Goal: Task Accomplishment & Management: Manage account settings

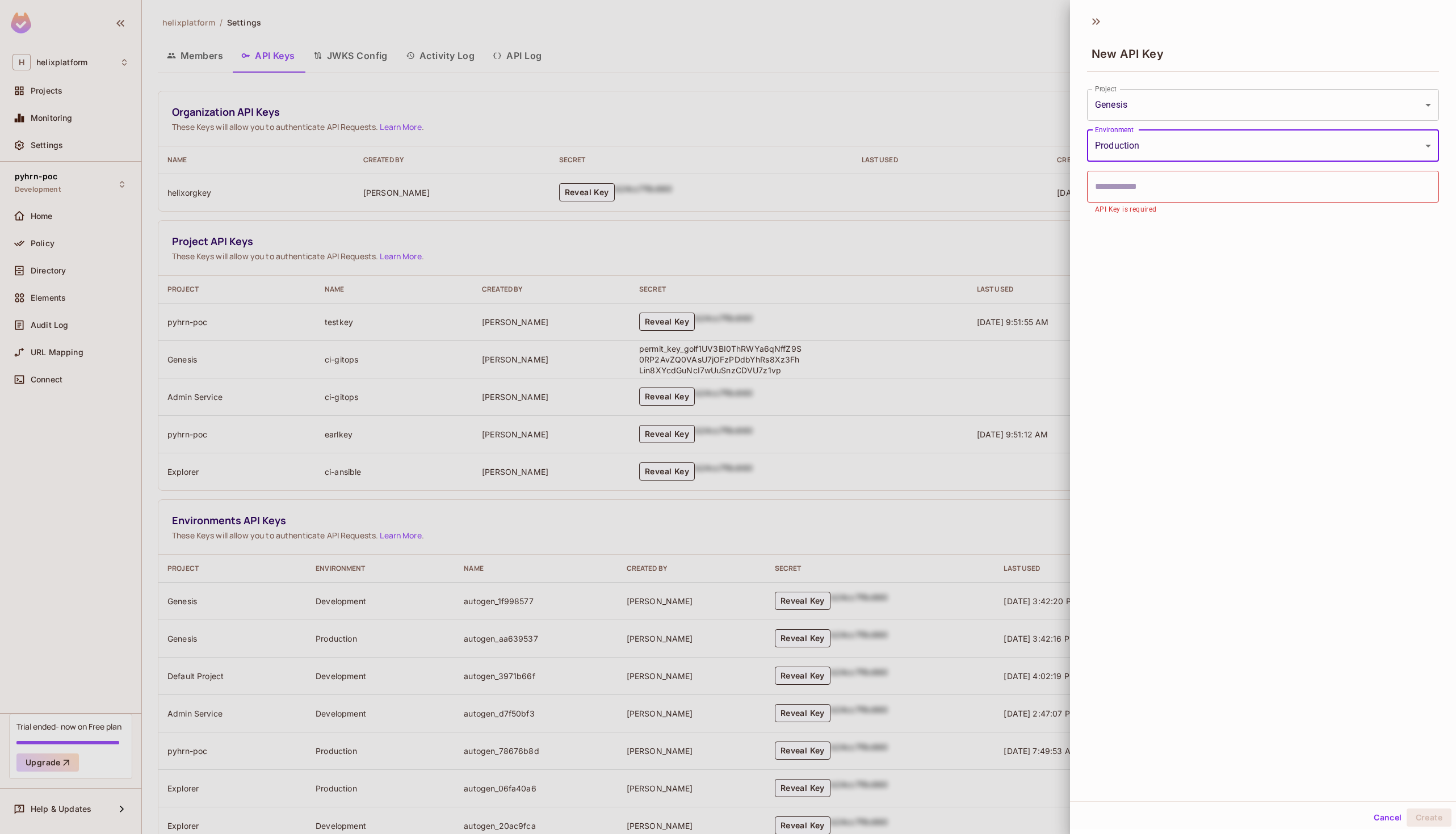
scroll to position [160, 0]
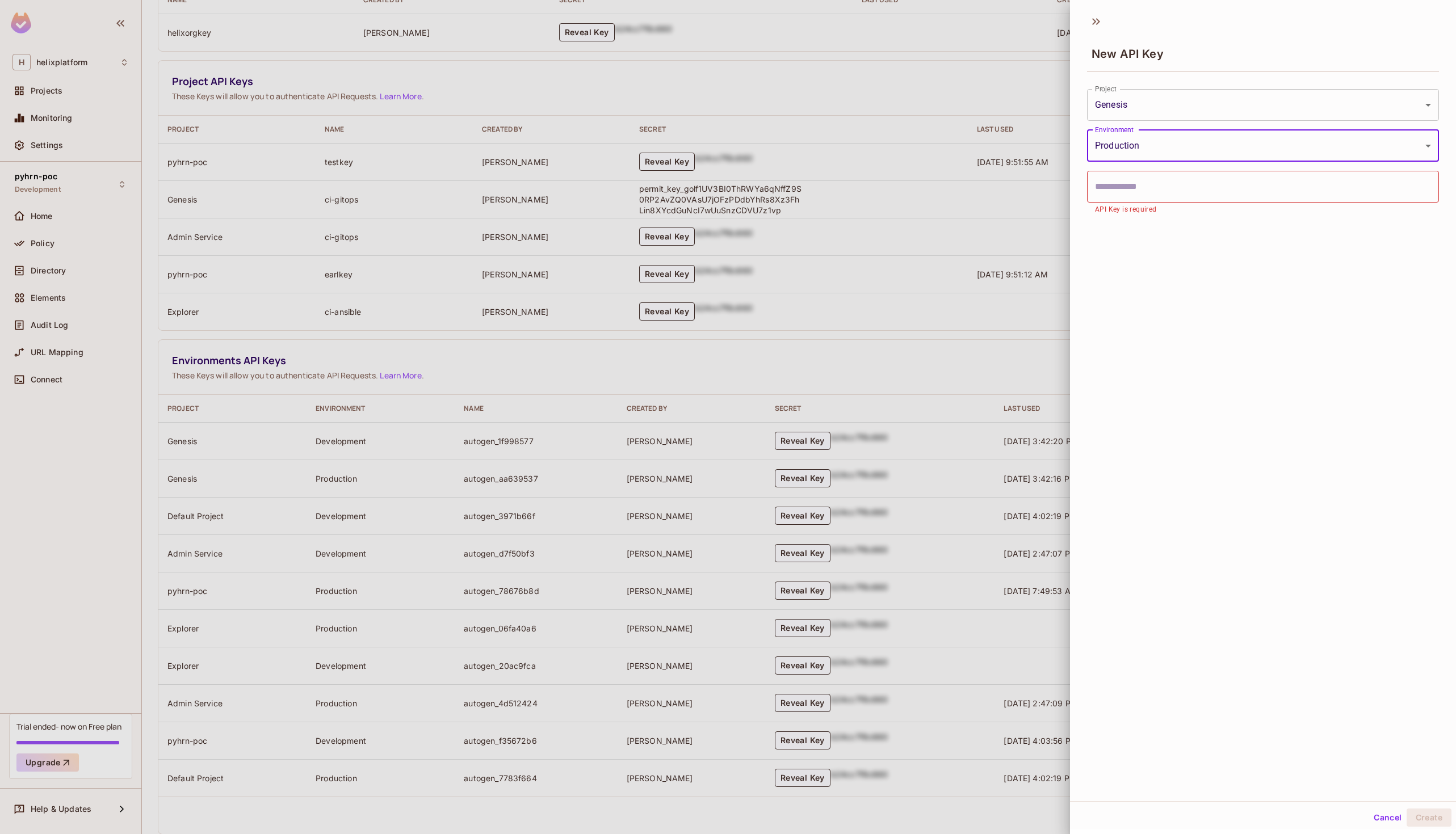
type input "**********"
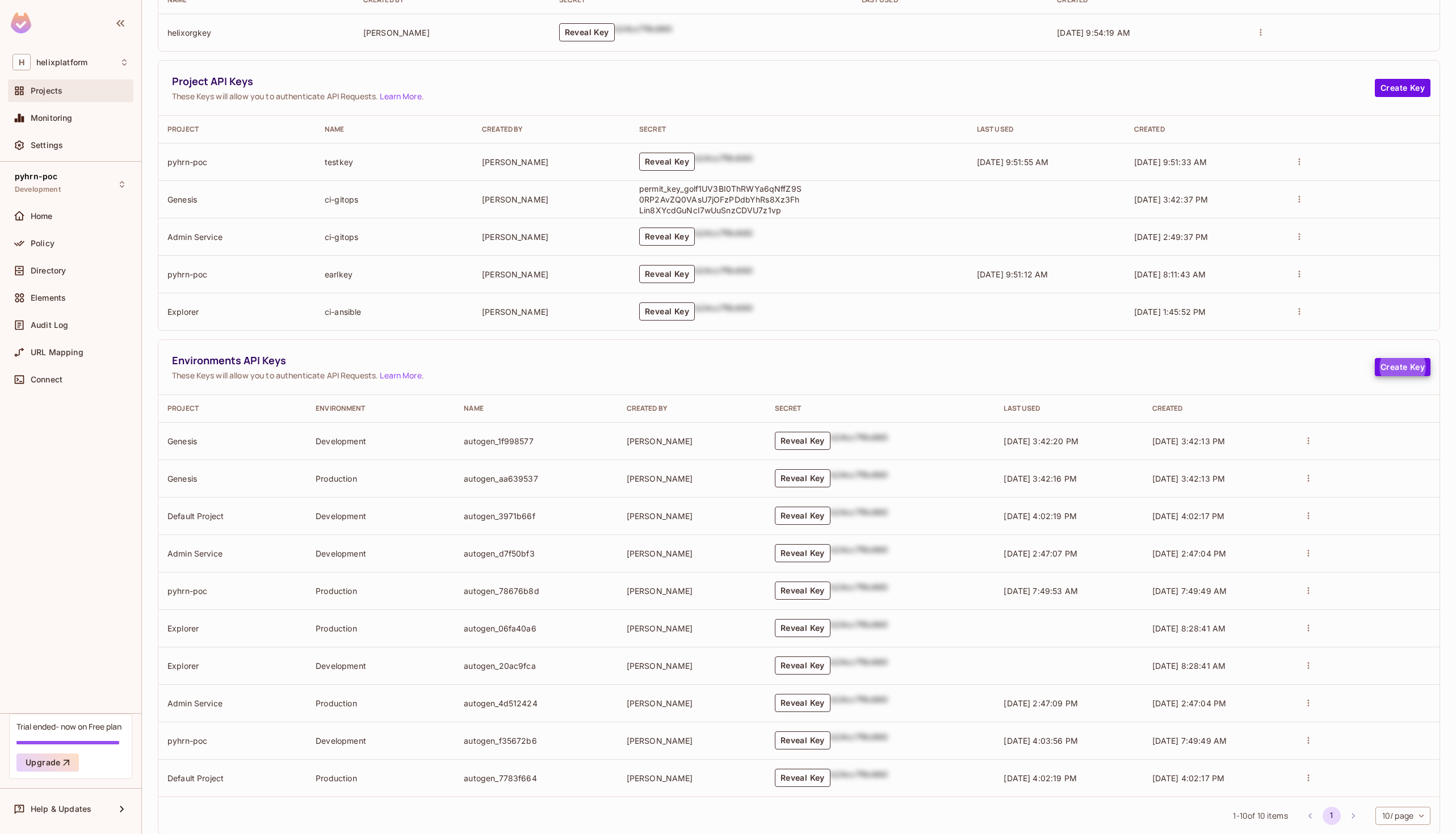
click at [54, 96] on div "Projects" at bounding box center [70, 90] width 117 height 14
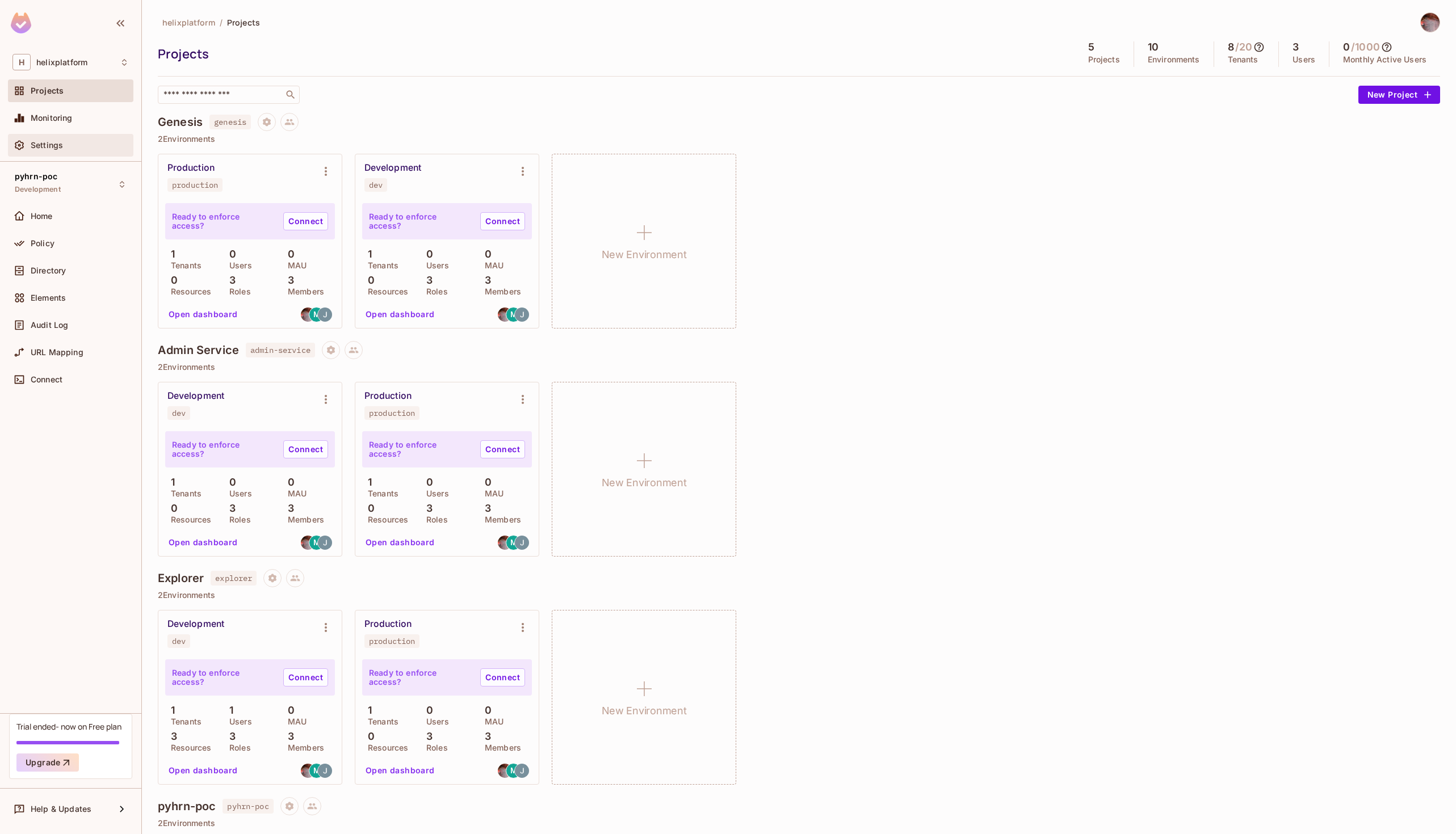
click at [78, 152] on div "Settings" at bounding box center [70, 145] width 125 height 22
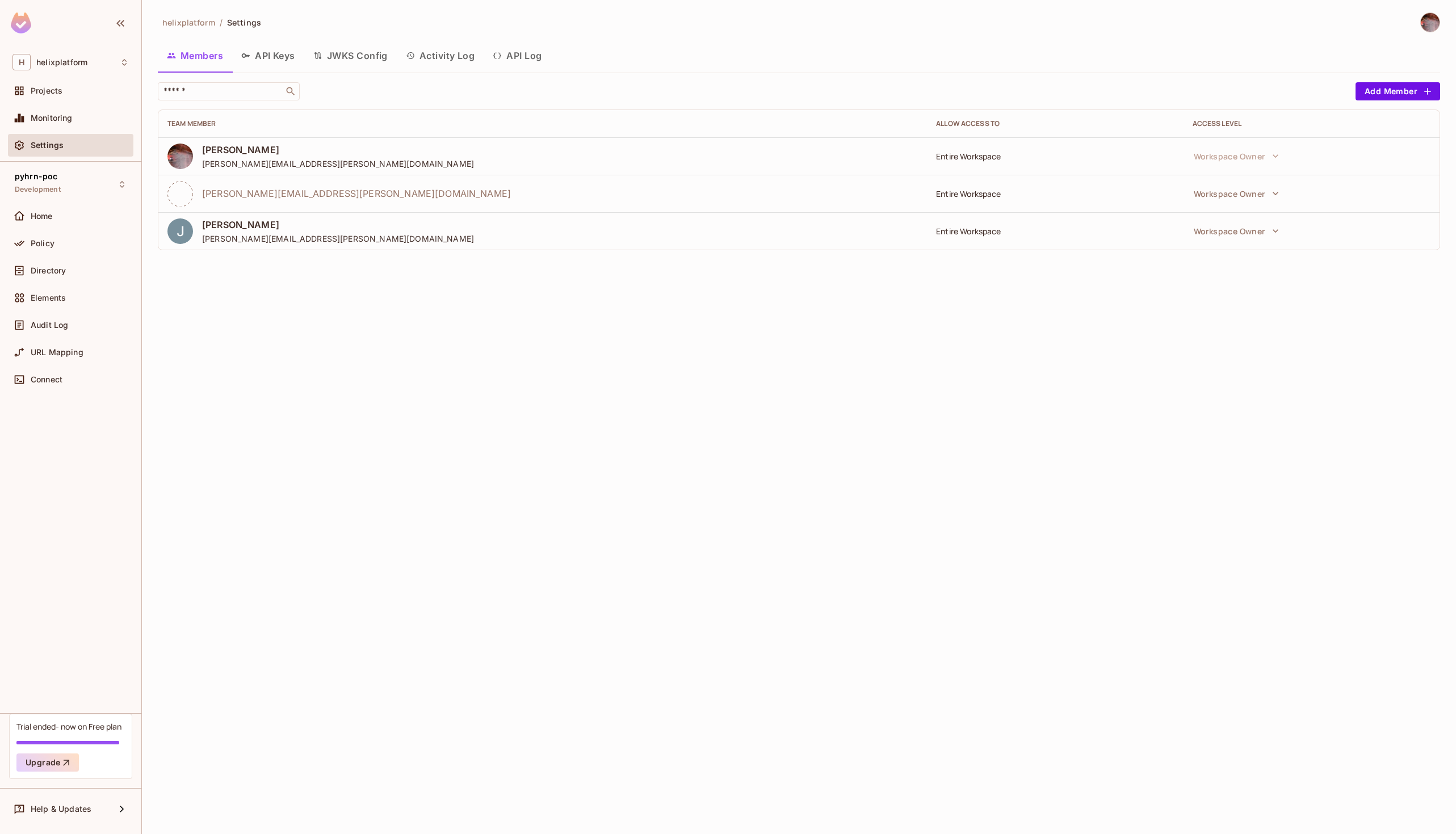
click at [290, 62] on button "API Keys" at bounding box center [269, 55] width 72 height 28
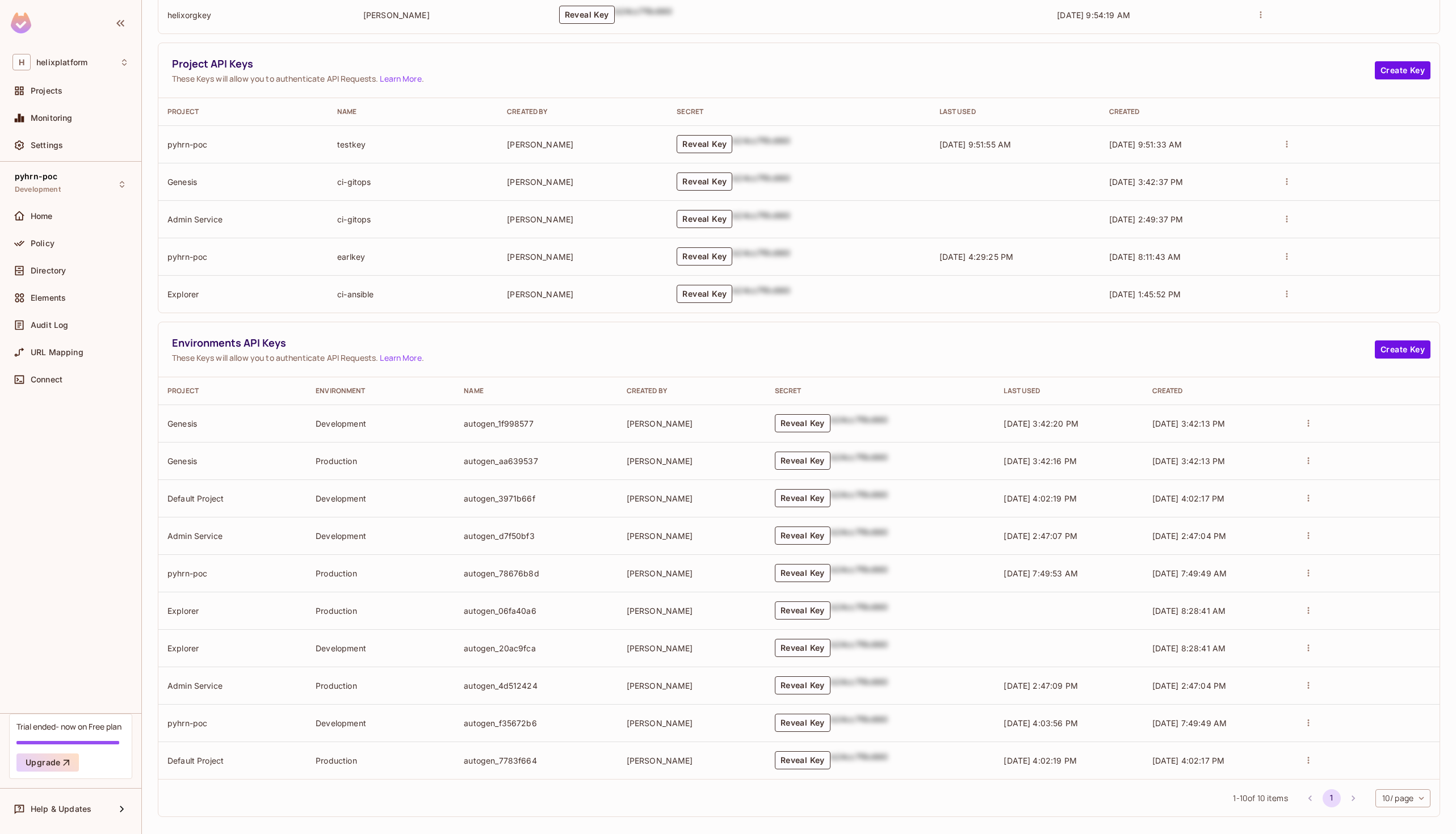
scroll to position [184, 0]
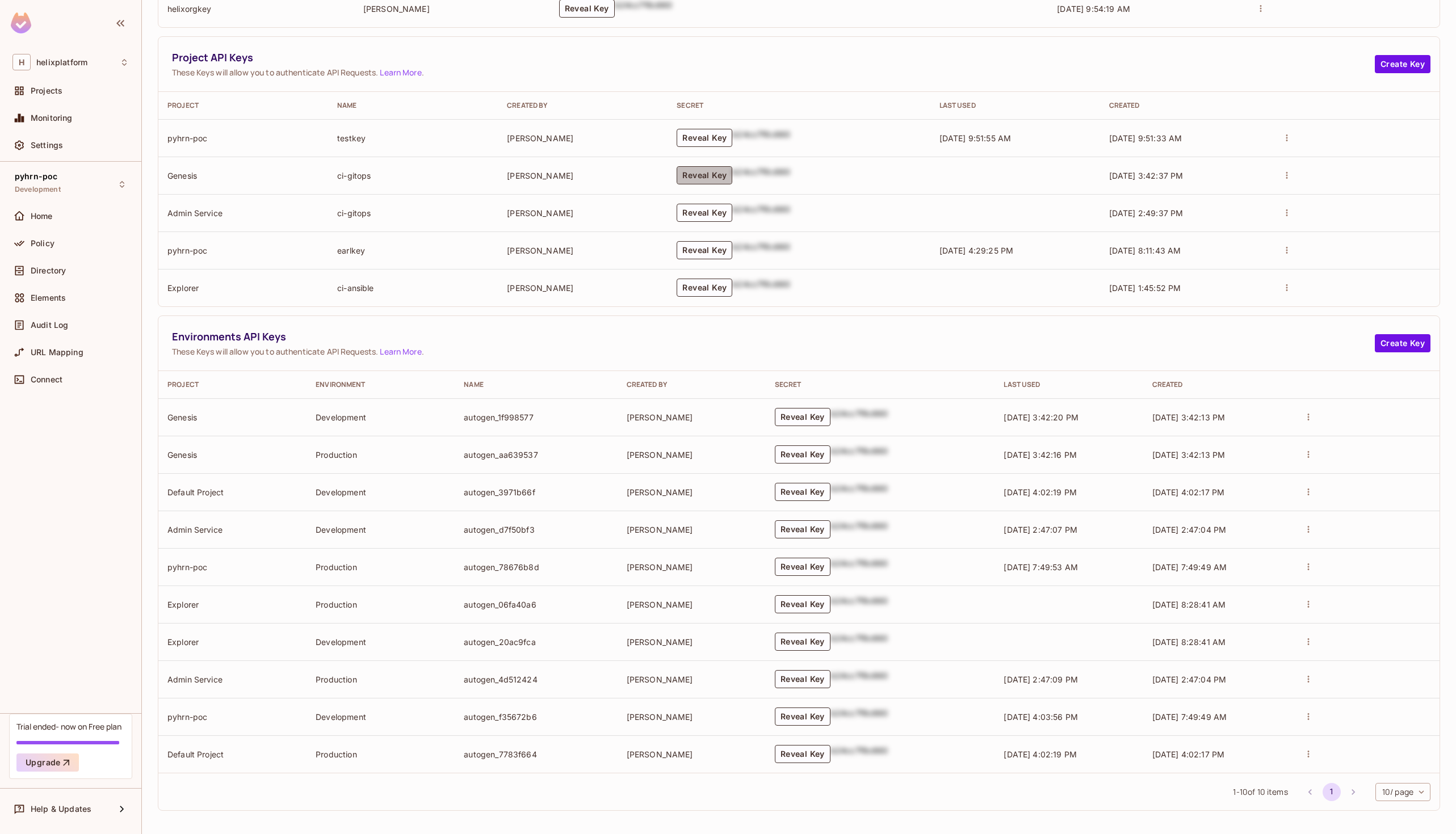
click at [728, 174] on button "Reveal Key" at bounding box center [704, 175] width 56 height 18
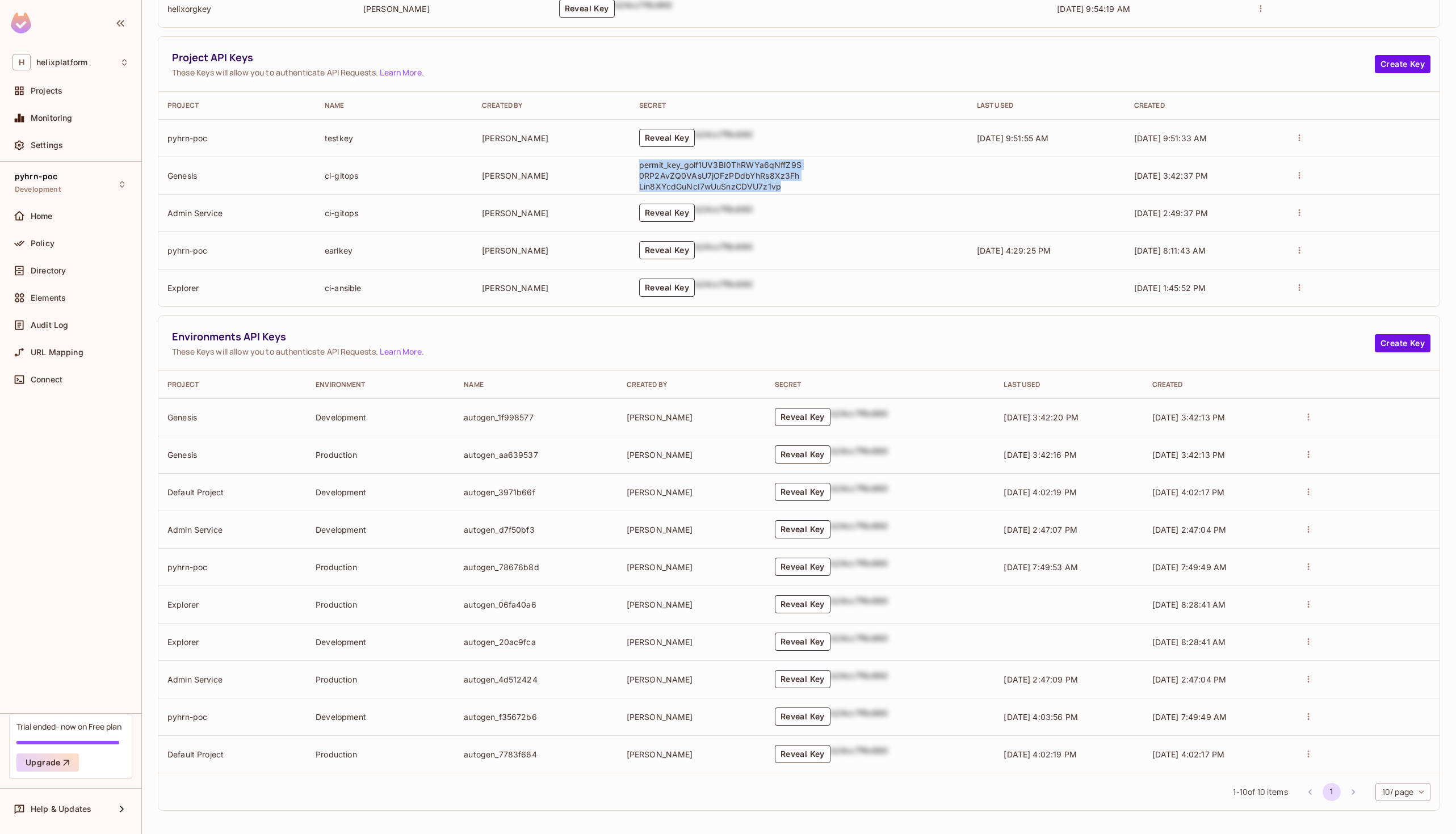
drag, startPoint x: 639, startPoint y: 163, endPoint x: 782, endPoint y: 192, distance: 145.9
click at [782, 192] on td "permit_key_golf1UV3BI0ThRWYa6qNffZ9S0RP2AvZQ0VAsU7jOFzPDdbYhRs8Xz3FhLin8XYcdGuN…" at bounding box center [799, 175] width 338 height 38
copy p "permit_key_golf1UV3BI0ThRWYa6qNffZ9S0RP2AvZQ0VAsU7jOFzPDdbYhRs8Xz3FhLin8XYcdGuN…"
click at [1388, 343] on button "Create Key" at bounding box center [1402, 343] width 56 height 18
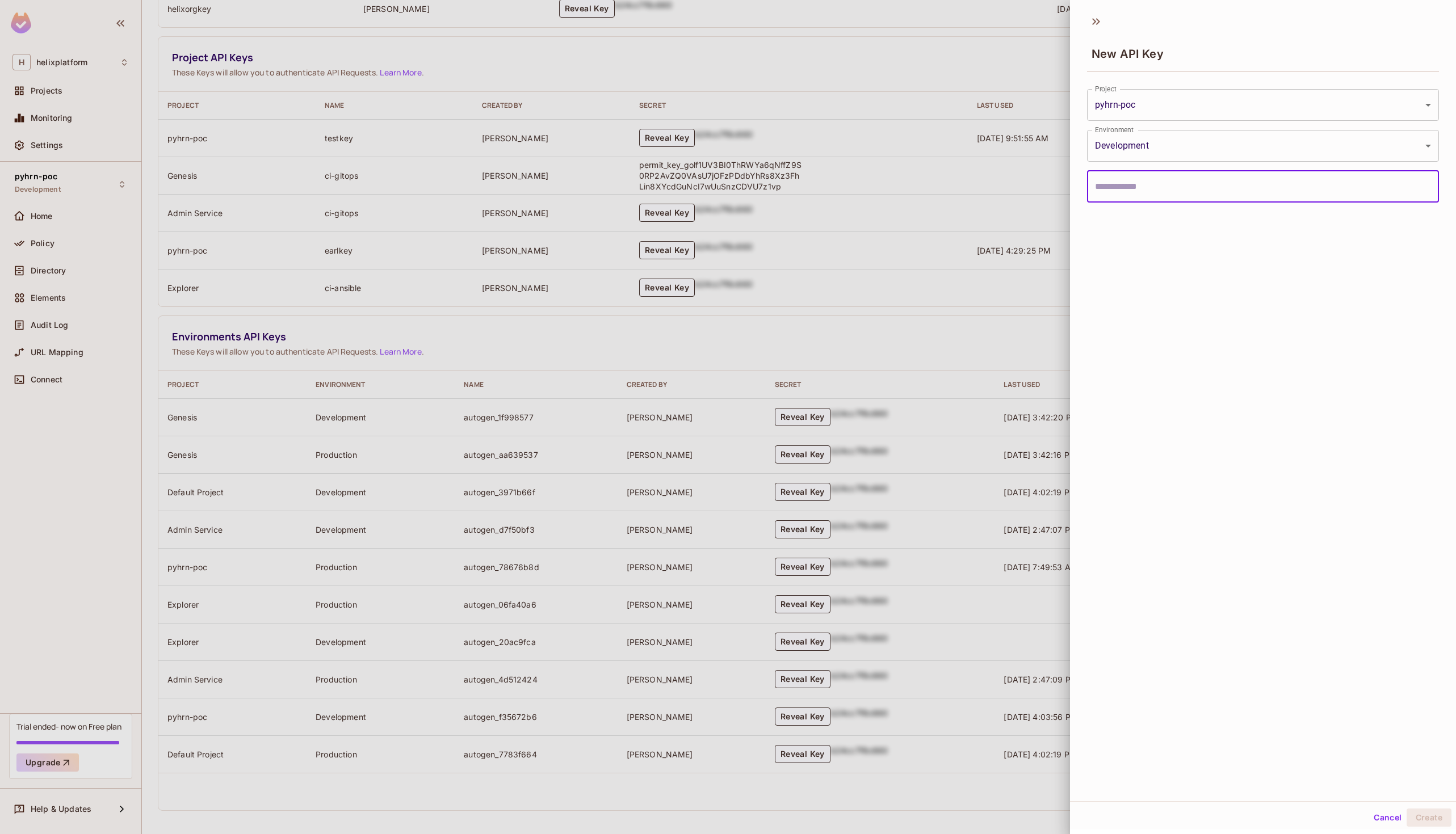
click at [1124, 115] on body "H helixplatform Projects Monitoring Settings pyhrn-poc Development Home Policy …" at bounding box center [728, 417] width 1456 height 834
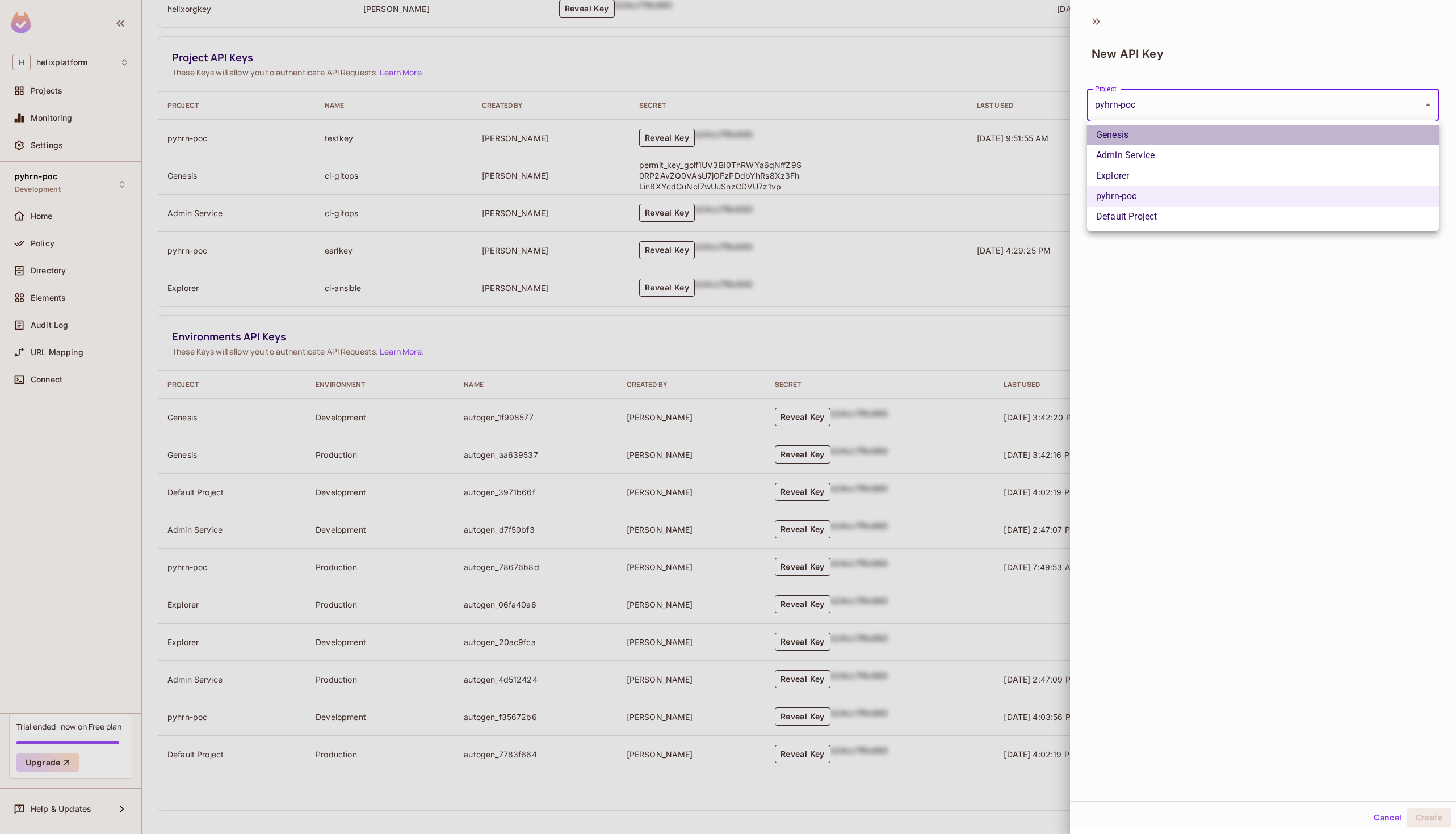
click at [1144, 143] on li "Genesis" at bounding box center [1263, 135] width 352 height 20
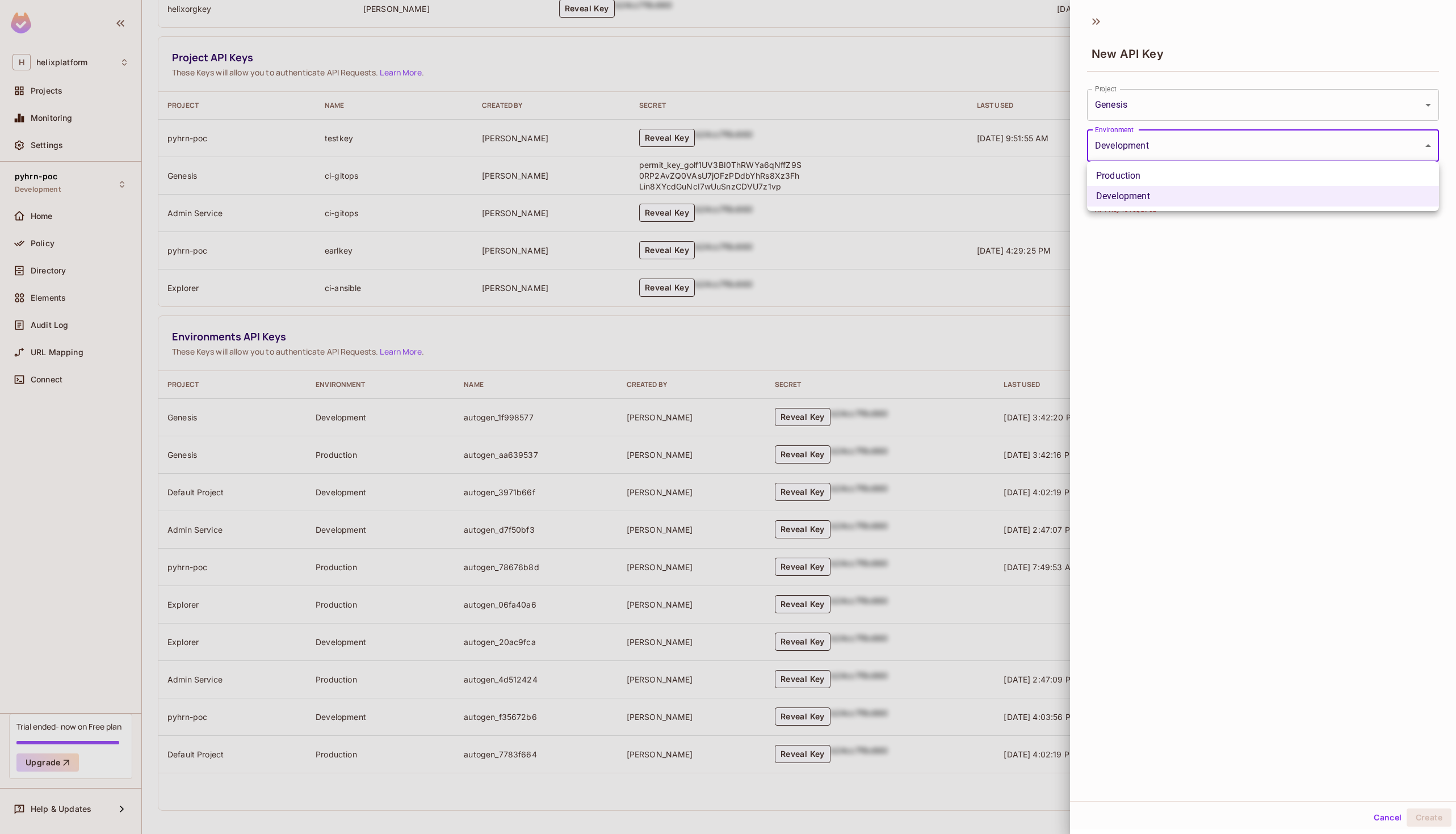
click at [1149, 143] on body "H helixplatform Projects Monitoring Settings pyhrn-poc Development Home Policy …" at bounding box center [728, 417] width 1456 height 834
click at [1135, 195] on li "Development" at bounding box center [1263, 196] width 352 height 20
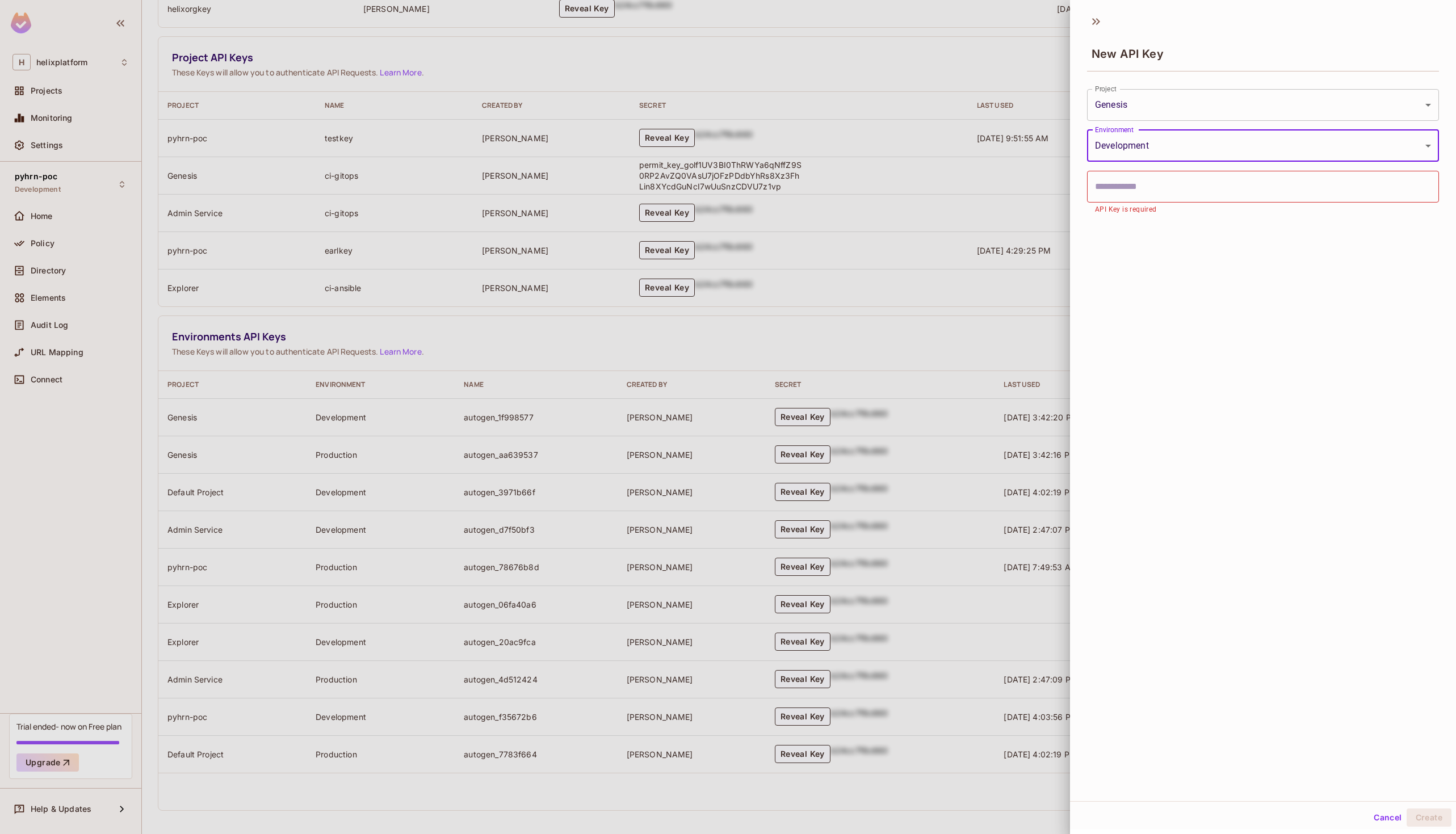
click at [1145, 190] on input "text" at bounding box center [1263, 187] width 352 height 32
click at [527, 398] on div at bounding box center [728, 417] width 1456 height 834
type input "**********"
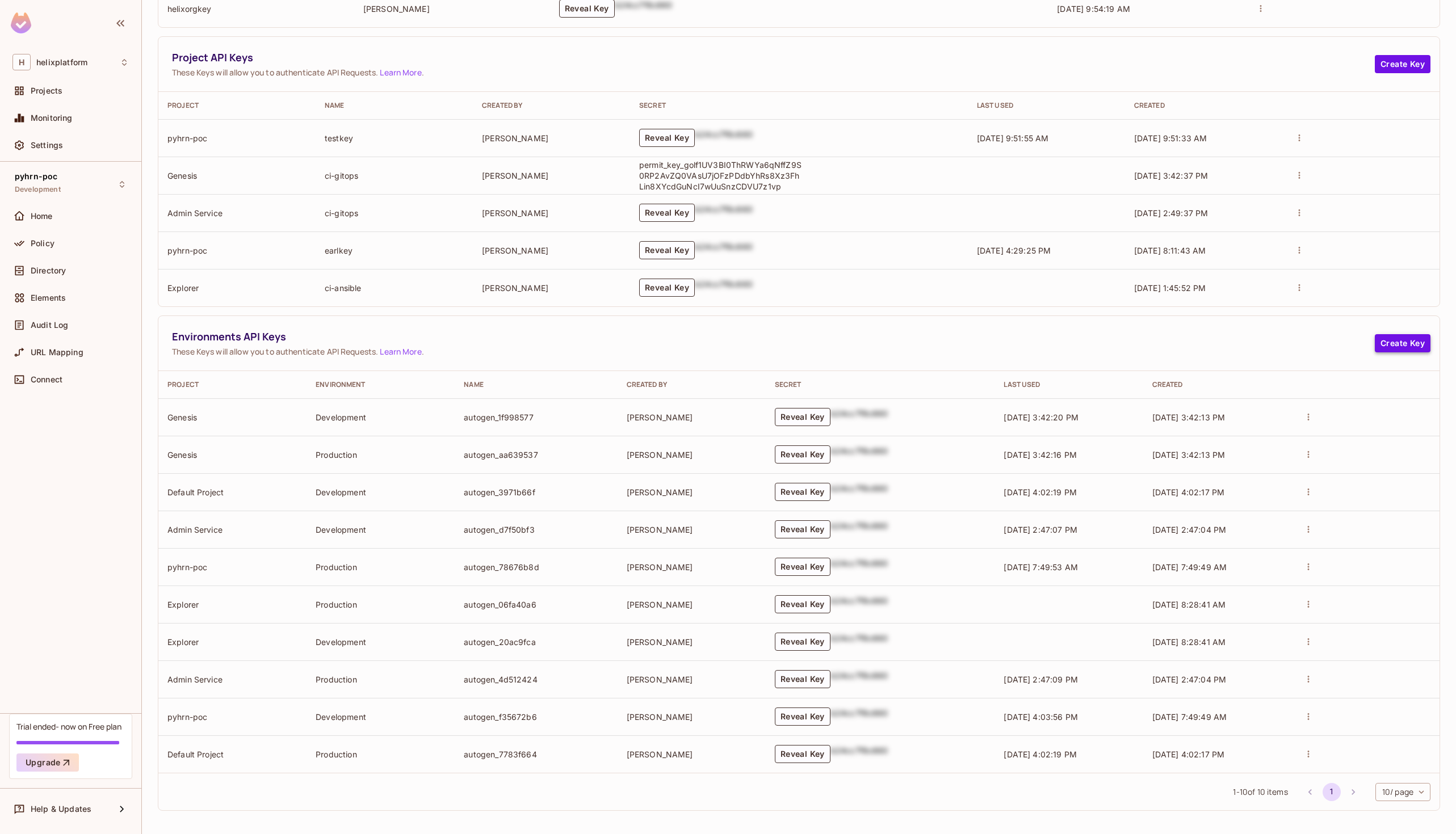
click at [1401, 340] on button "Create Key" at bounding box center [1402, 343] width 56 height 18
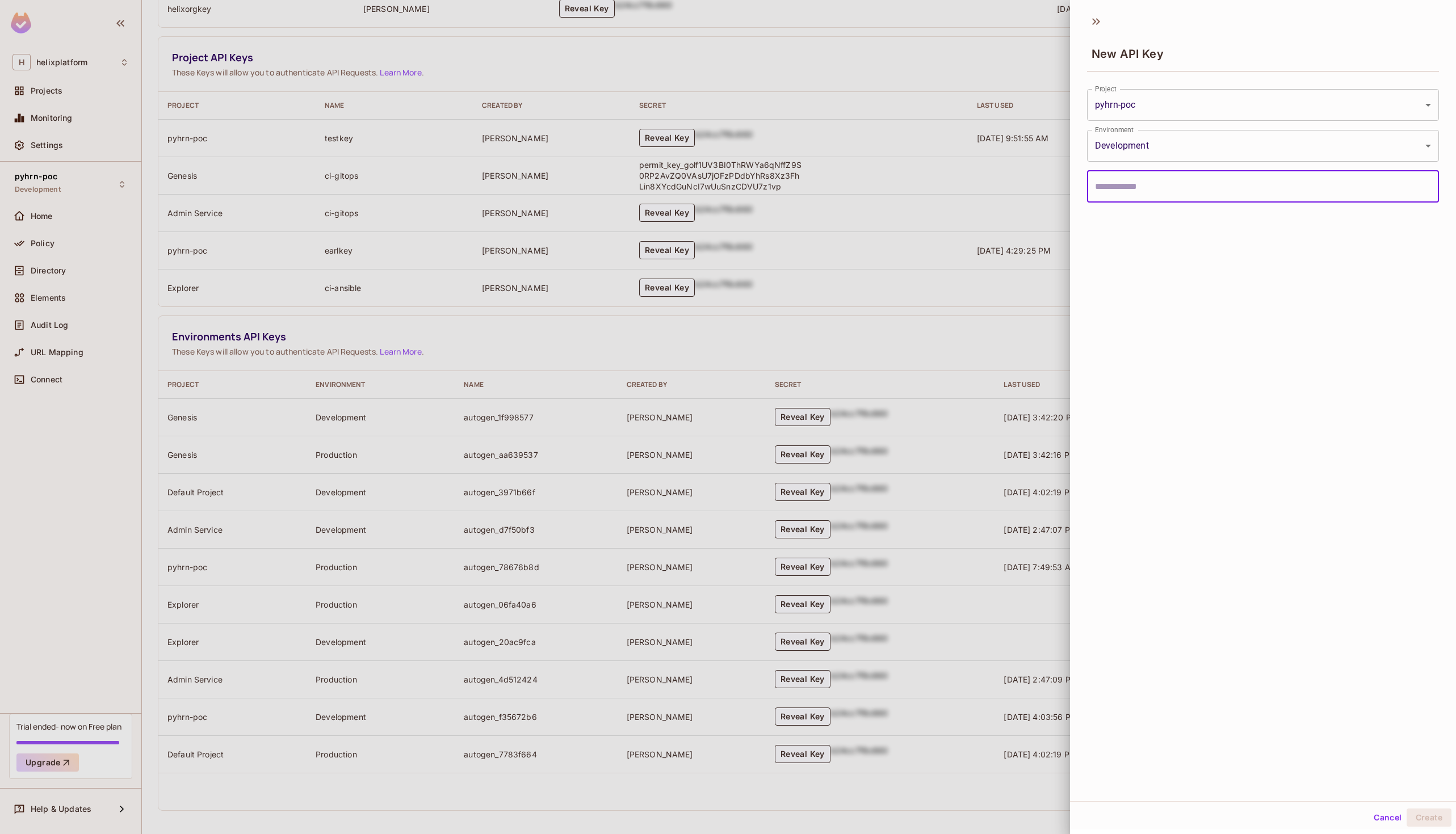
click at [1205, 96] on body "H helixplatform Projects Monitoring Settings pyhrn-poc Development Home Policy …" at bounding box center [728, 417] width 1456 height 834
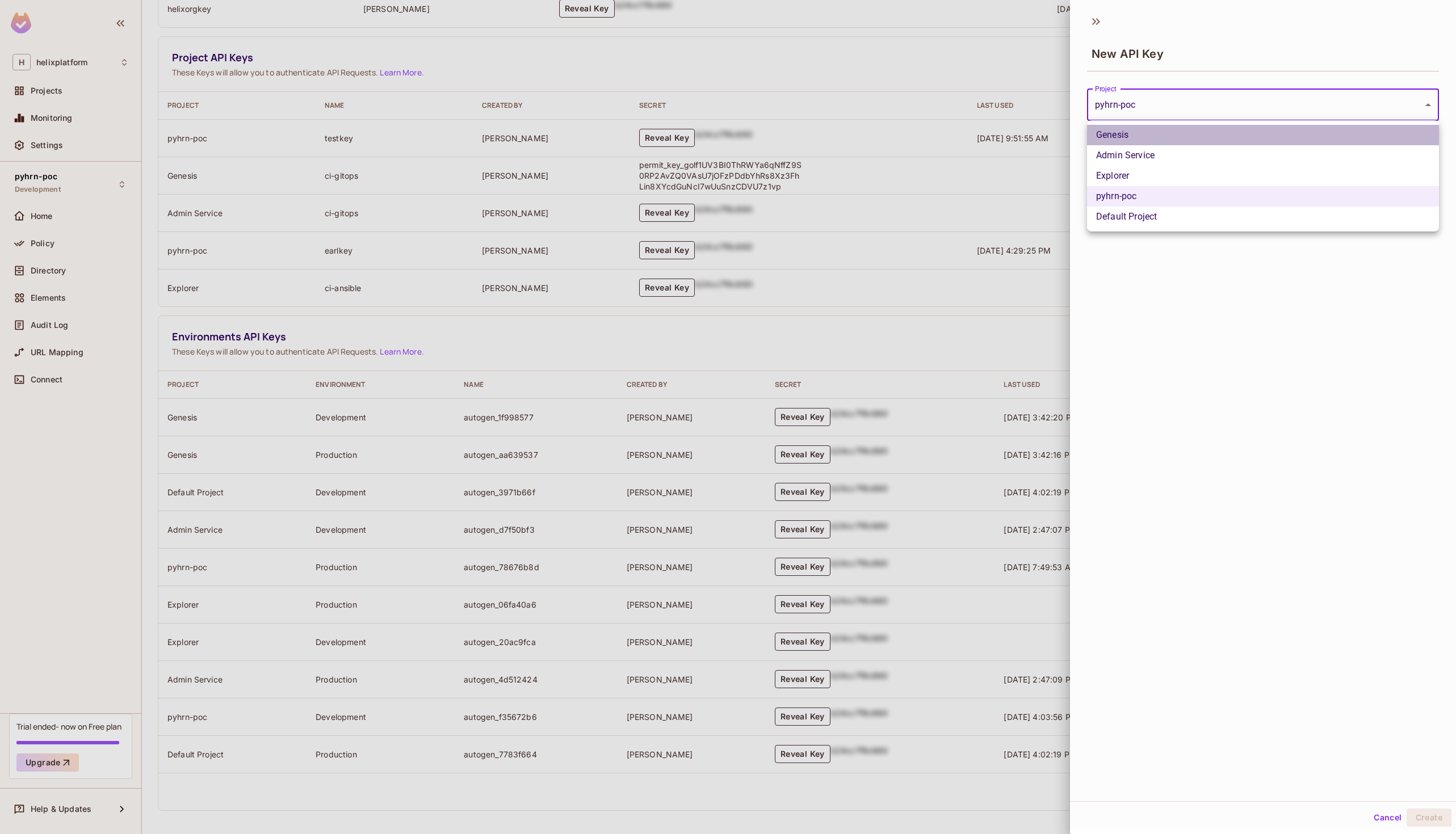
click at [1183, 140] on li "Genesis" at bounding box center [1263, 135] width 352 height 20
type input "**********"
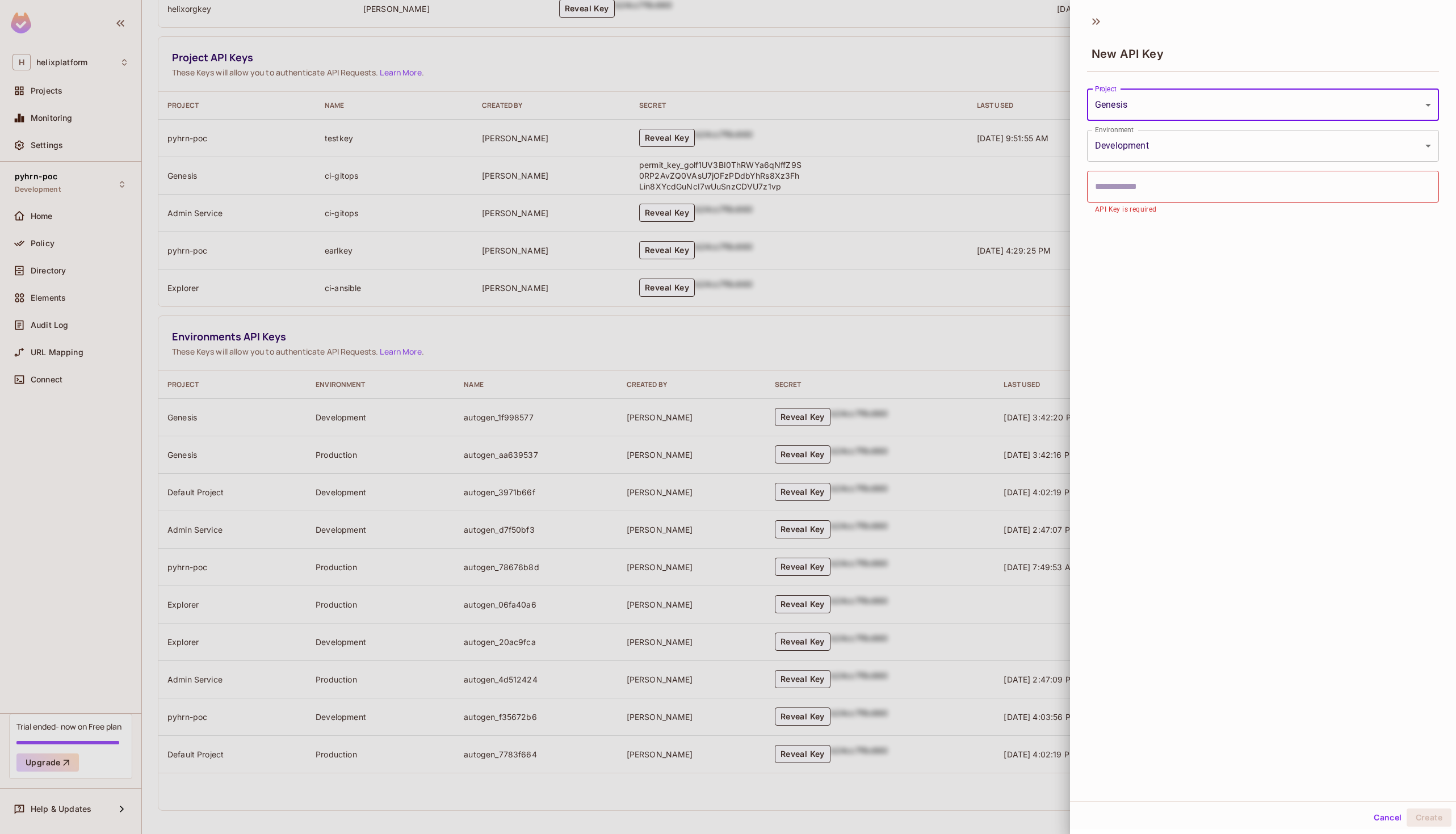
click at [1200, 193] on input "text" at bounding box center [1263, 187] width 352 height 32
drag, startPoint x: 1237, startPoint y: 184, endPoint x: 1058, endPoint y: 182, distance: 179.0
click at [1058, 182] on div "**********" at bounding box center [728, 417] width 1456 height 834
type input "**********"
click at [1424, 811] on button "Create" at bounding box center [1429, 817] width 45 height 18
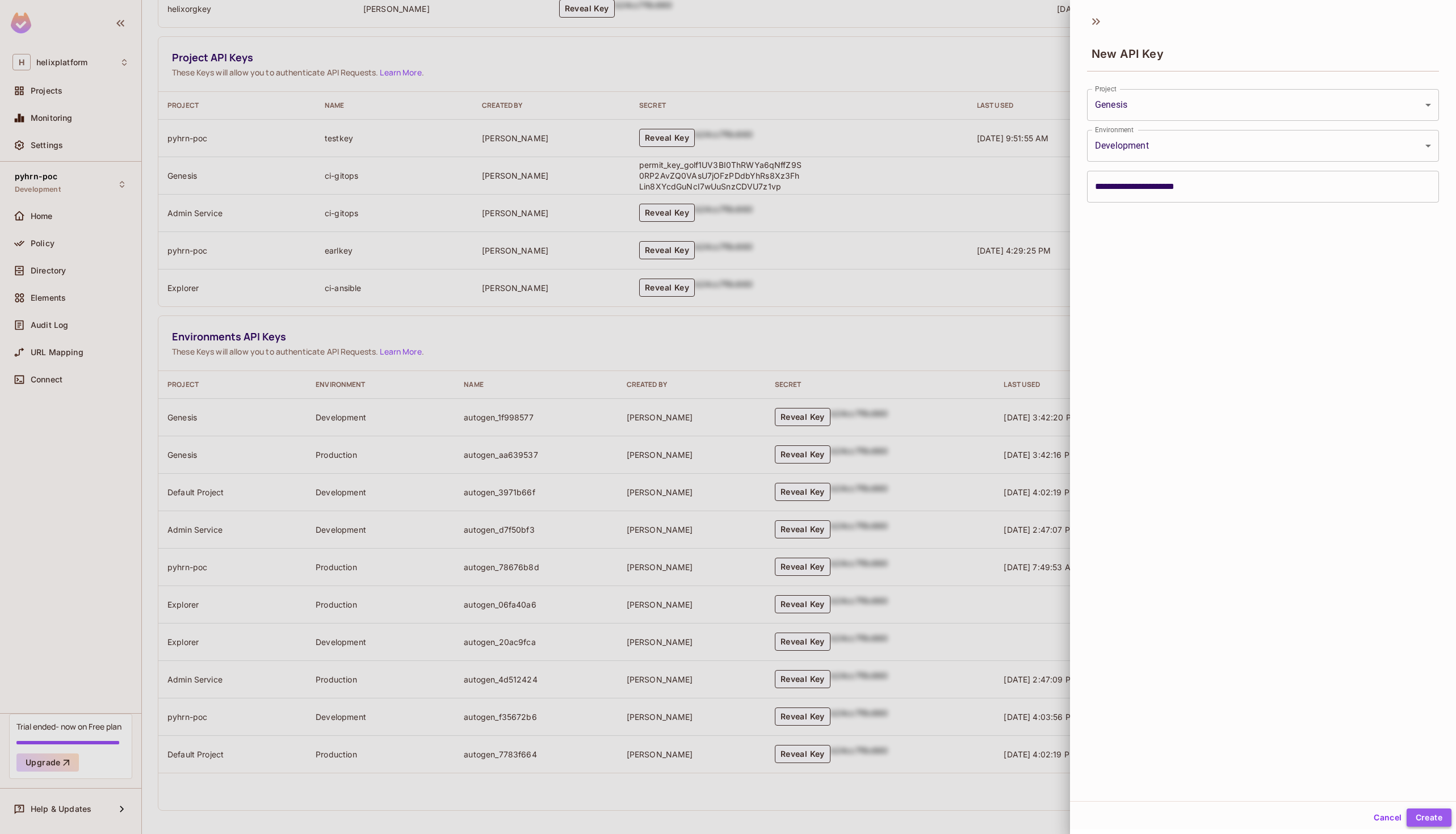
type input "**********"
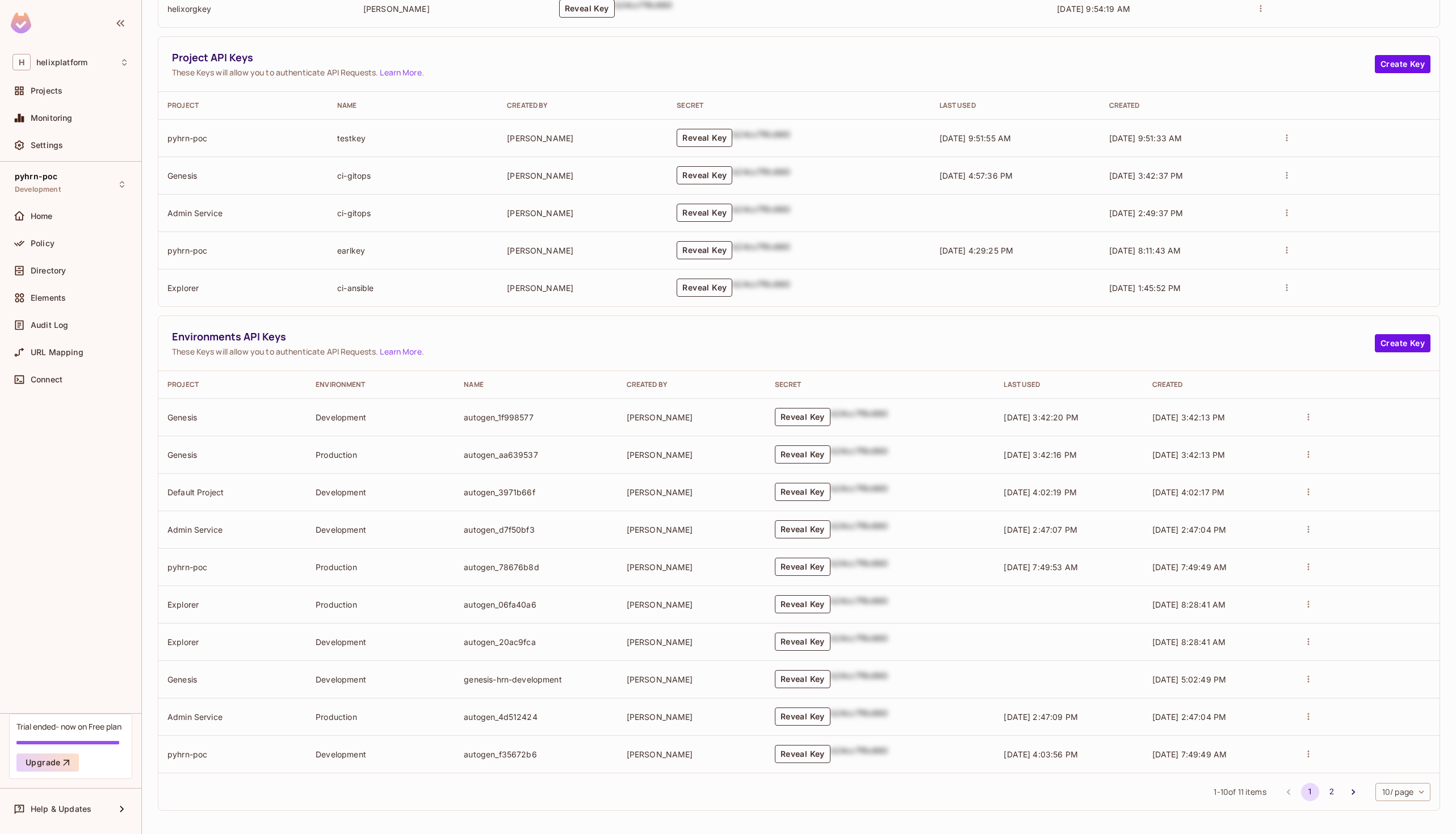
scroll to position [0, 0]
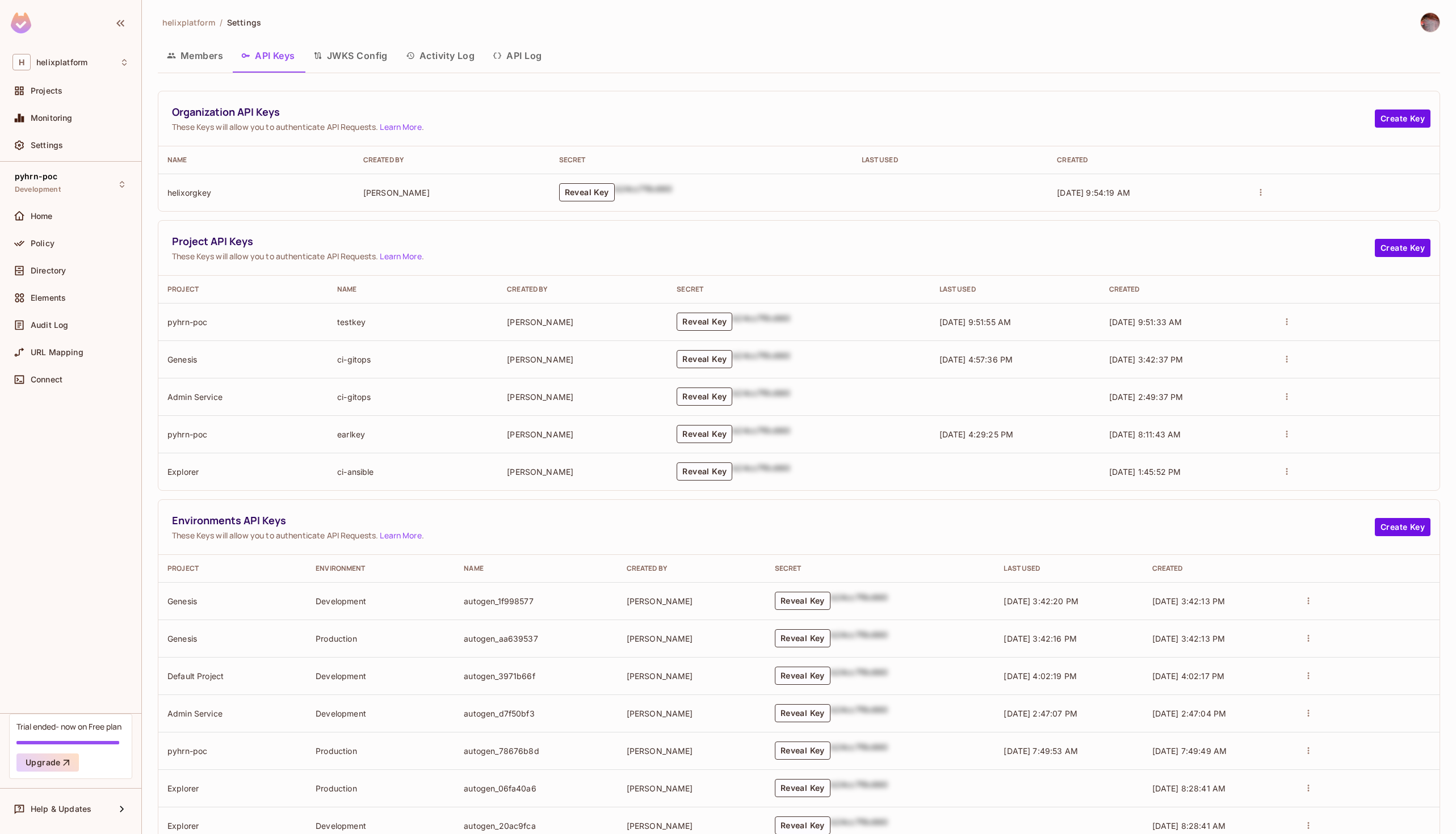
scroll to position [184, 0]
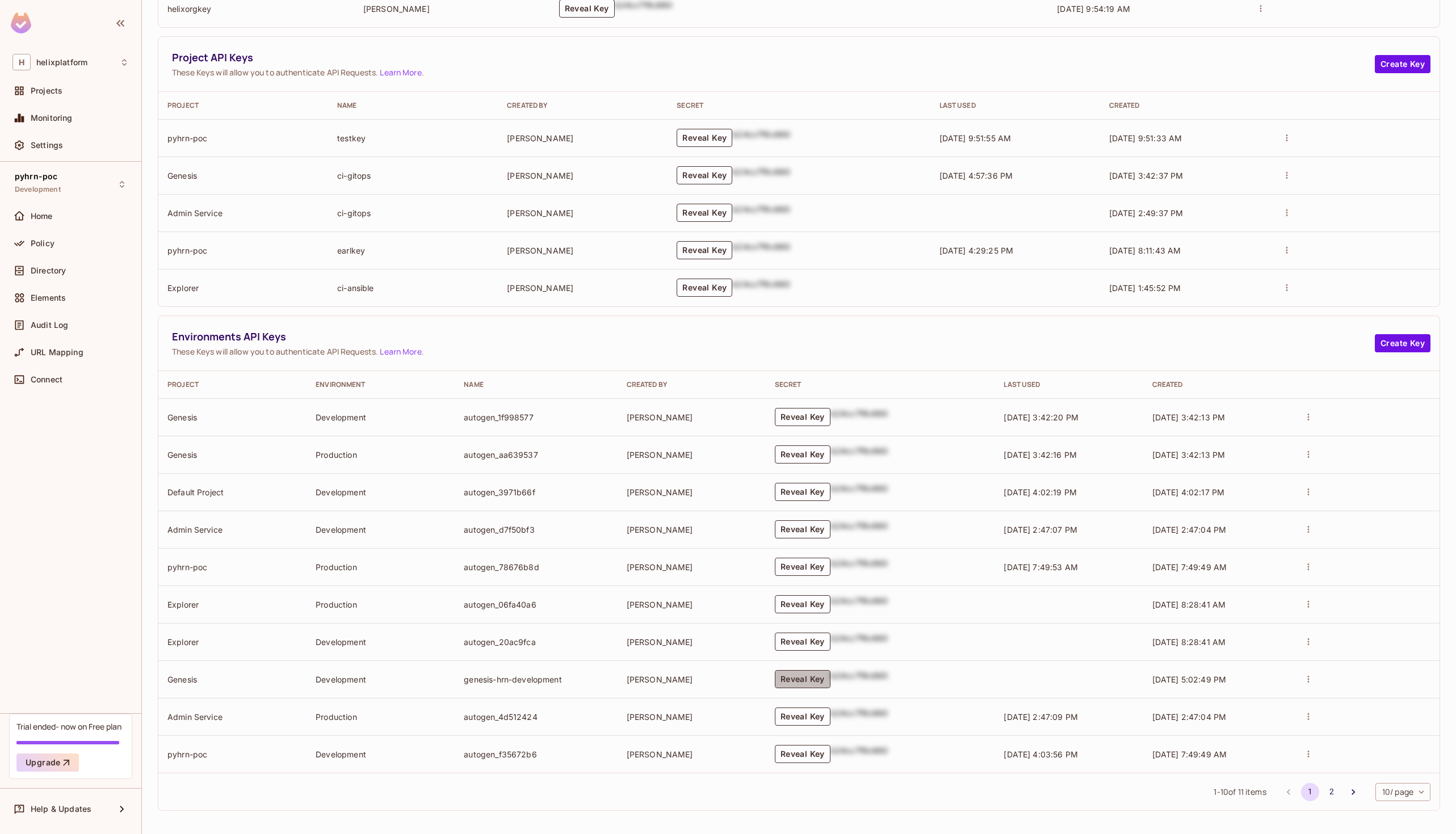
click at [811, 683] on button "Reveal Key" at bounding box center [803, 679] width 56 height 18
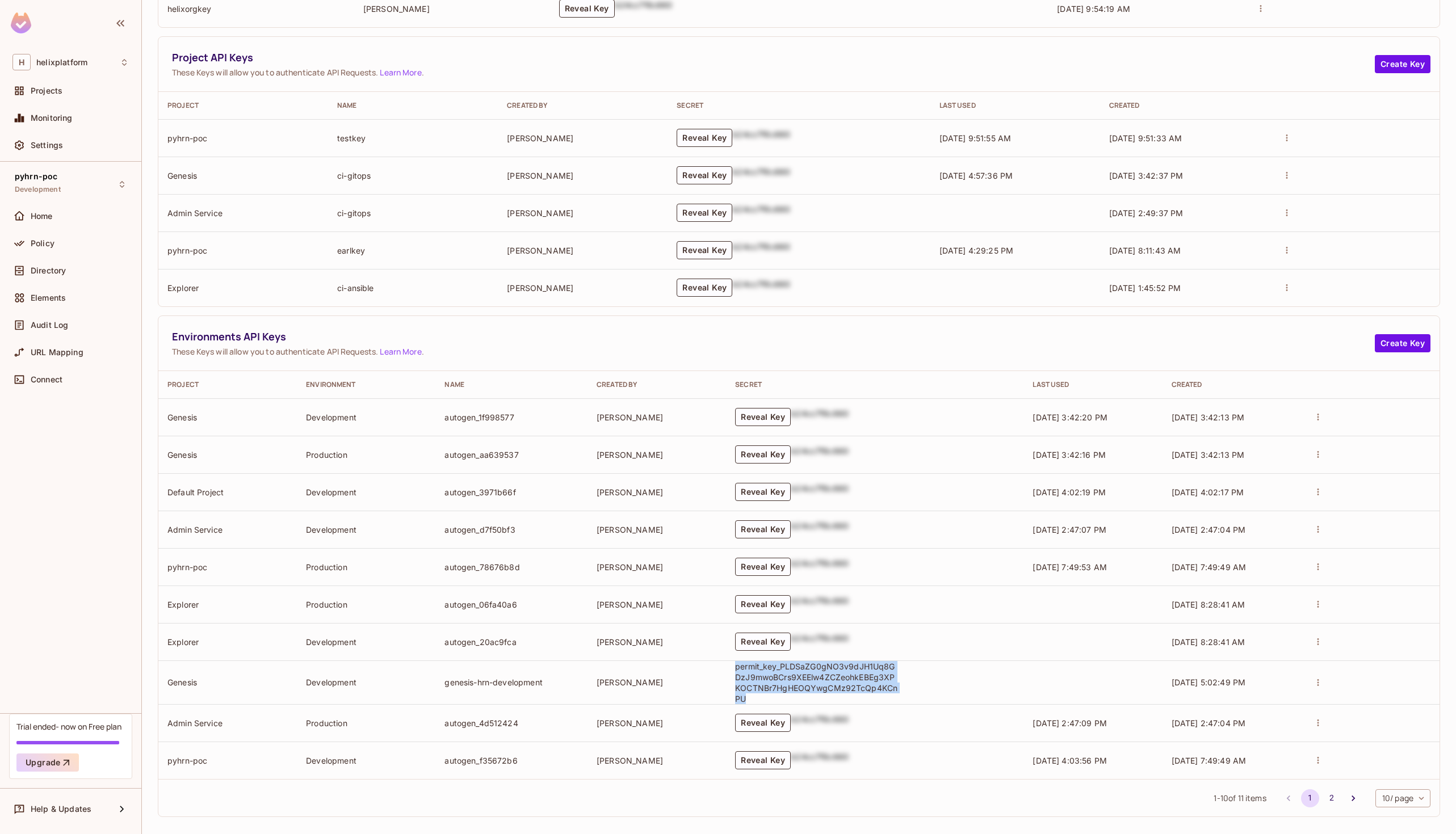
drag, startPoint x: 734, startPoint y: 665, endPoint x: 756, endPoint y: 694, distance: 36.4
click at [756, 694] on p "permit_key_PLDSaZG0gNO3v9dJH1Uq8GDzJ9mwoBCrs9XEElw4ZCZeohkEBEg3XPKOCTNBr7HgHEOQ…" at bounding box center [817, 683] width 164 height 43
copy p "permit_key_PLDSaZG0gNO3v9dJH1Uq8GDzJ9mwoBCrs9XEElw4ZCZeohkEBEg3XPKOCTNBr7HgHEOQ…"
click at [1403, 340] on button "Create Key" at bounding box center [1402, 343] width 56 height 18
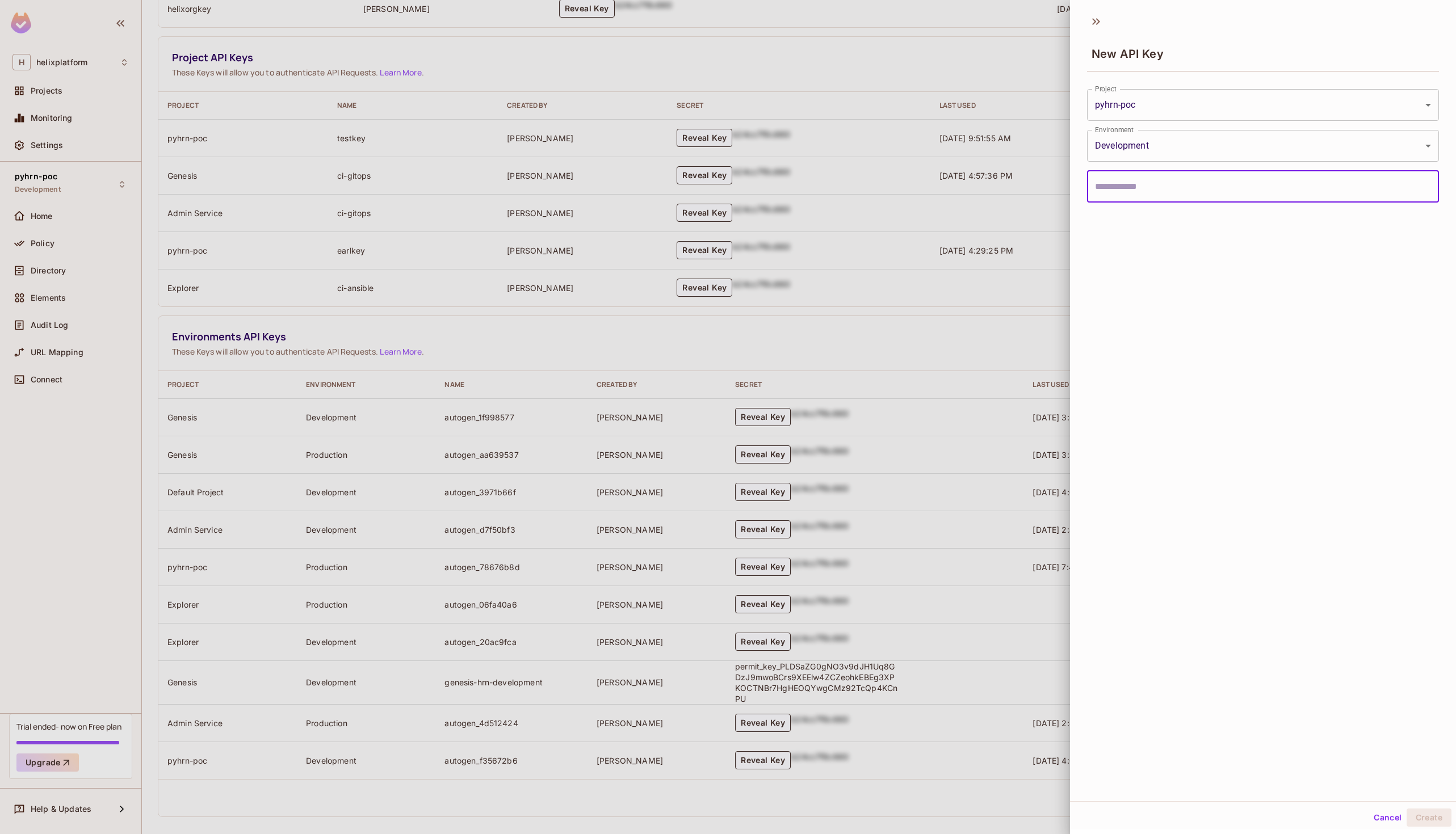
click at [1170, 103] on body "H helixplatform Projects Monitoring Settings pyhrn-poc Development Home Policy …" at bounding box center [728, 417] width 1456 height 834
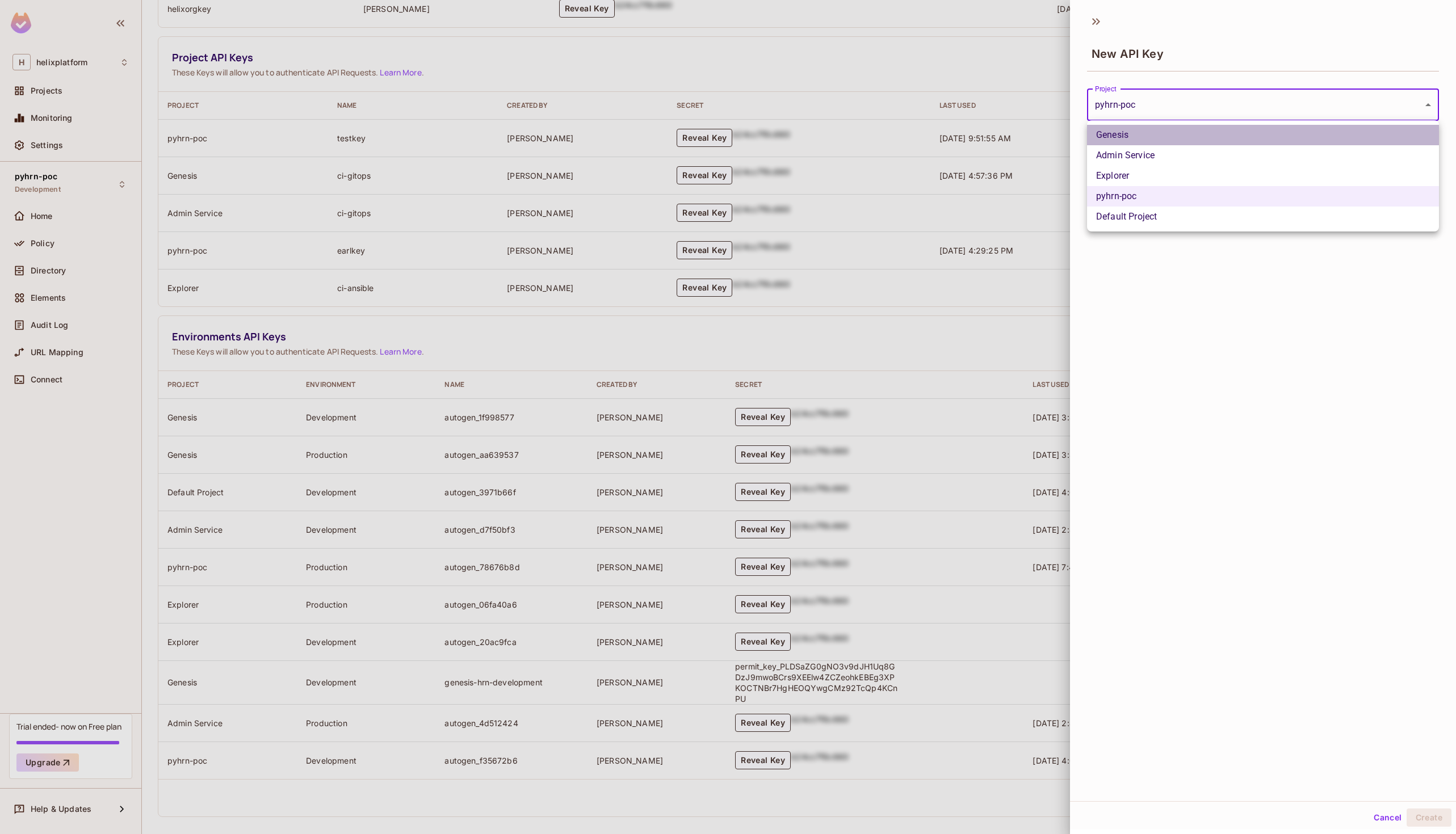
click at [1125, 138] on li "Genesis" at bounding box center [1263, 135] width 352 height 20
type input "**********"
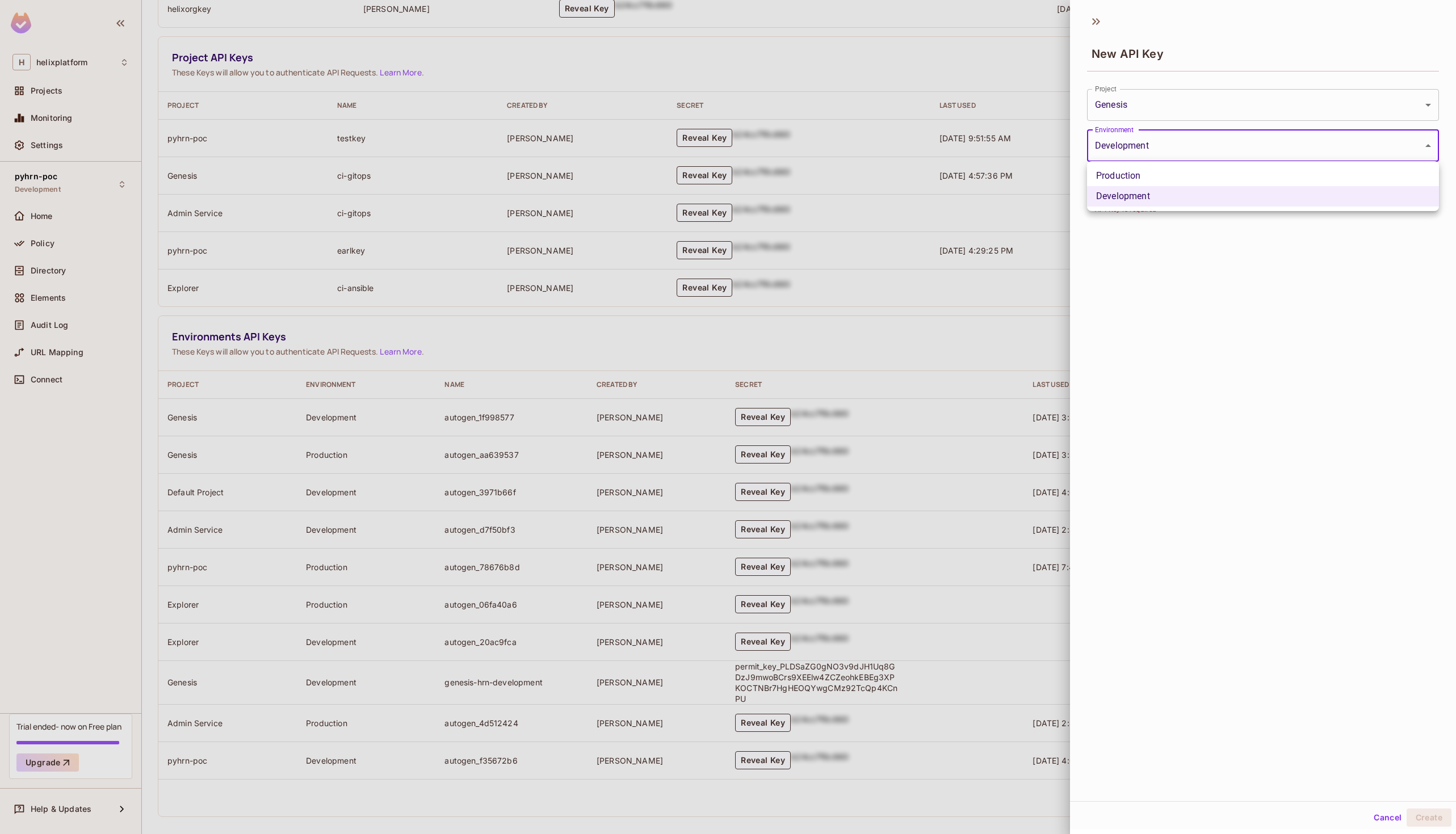
click at [1155, 140] on body "H helixplatform Projects Monitoring Settings pyhrn-poc Development Home Policy …" at bounding box center [728, 417] width 1456 height 834
click at [1146, 201] on li "Development" at bounding box center [1263, 196] width 352 height 20
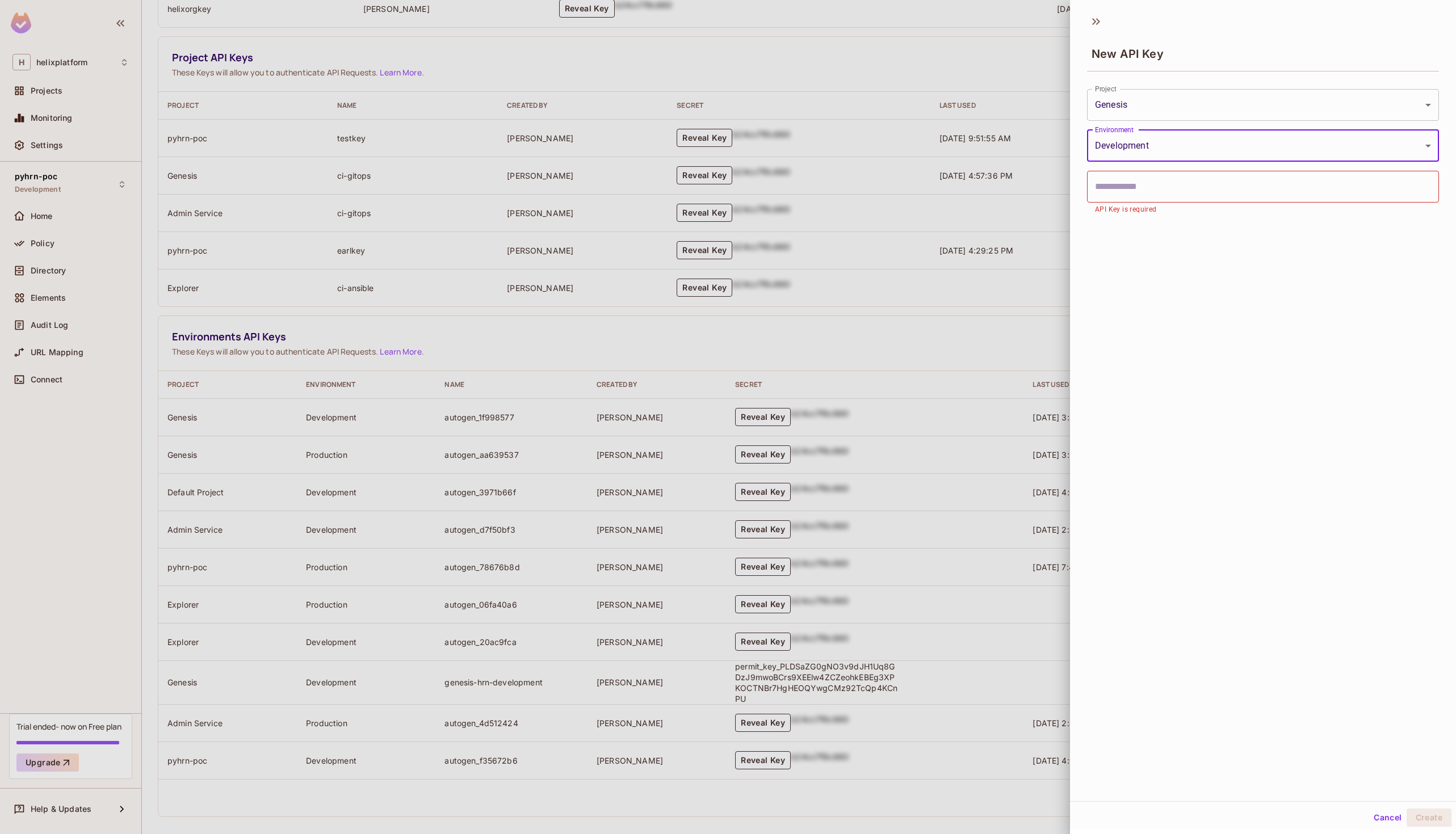
click at [1143, 187] on input "text" at bounding box center [1263, 187] width 352 height 32
click at [1136, 192] on input "text" at bounding box center [1263, 187] width 352 height 32
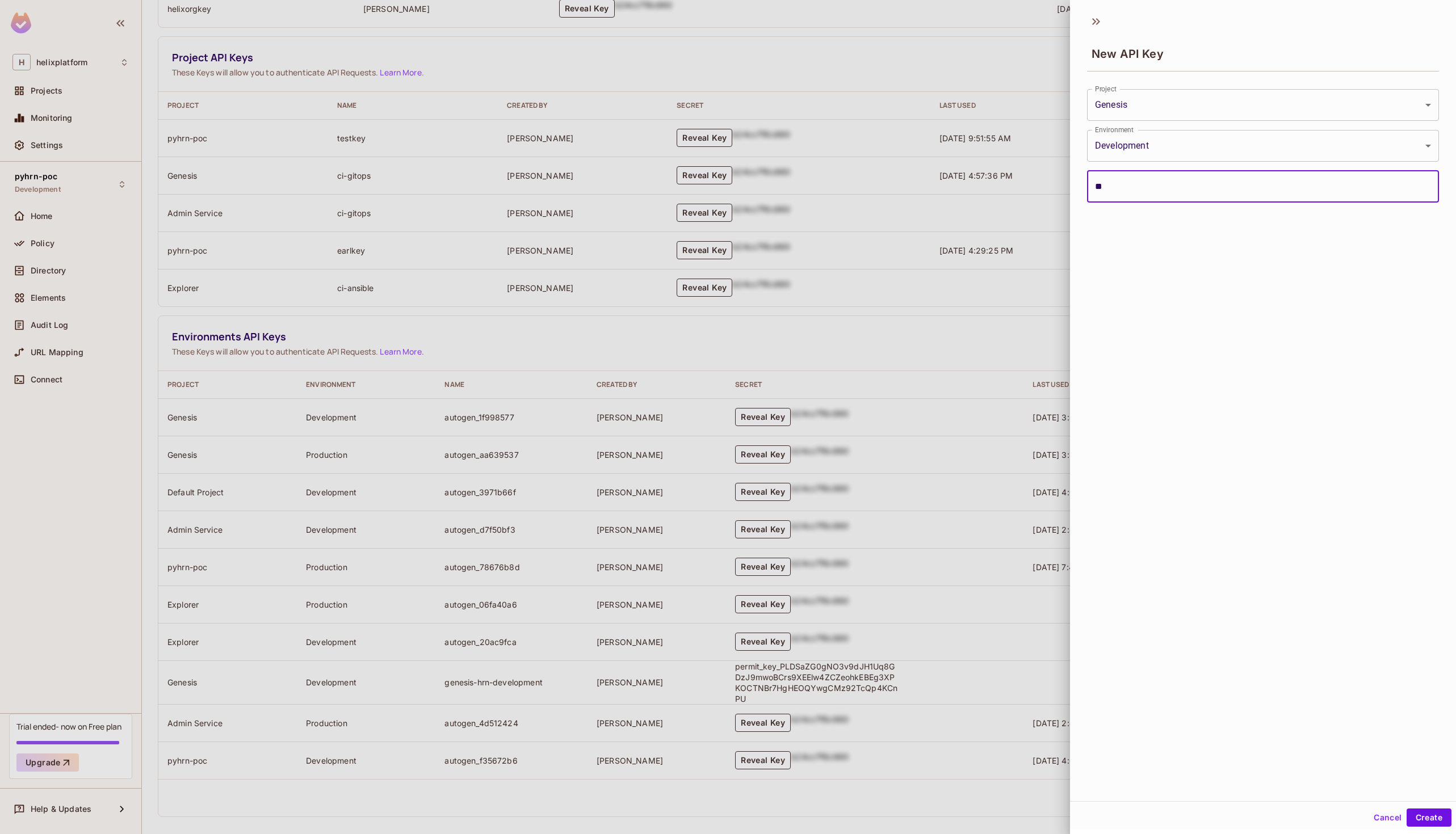
type input "**********"
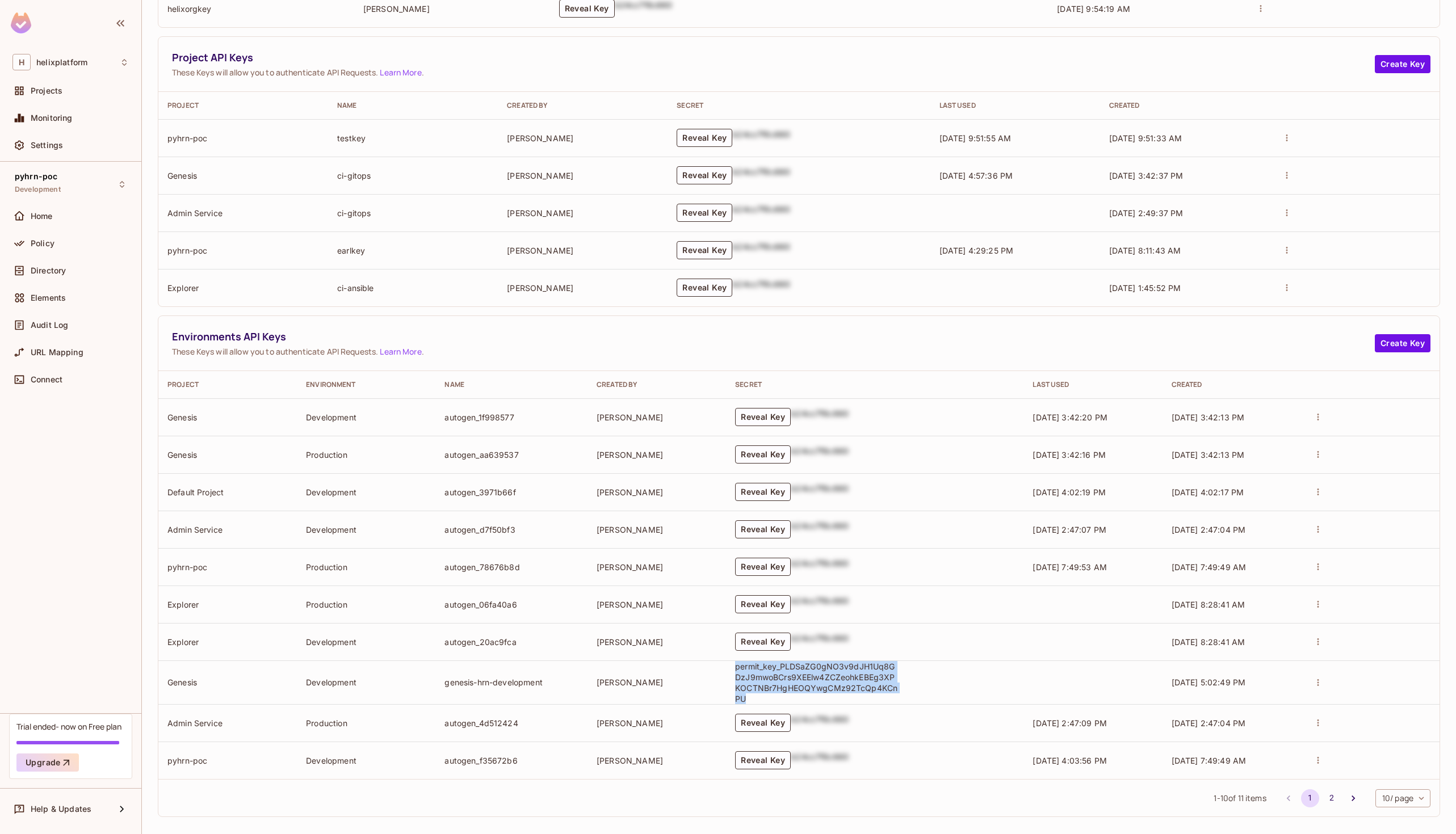
drag, startPoint x: 732, startPoint y: 666, endPoint x: 765, endPoint y: 701, distance: 48.1
click at [765, 701] on td "permit_key_PLDSaZG0gNO3v9dJH1Uq8GDzJ9mwoBCrs9XEElw4ZCZeohkEBEg3XPKOCTNBr7HgHEOQ…" at bounding box center [874, 682] width 298 height 43
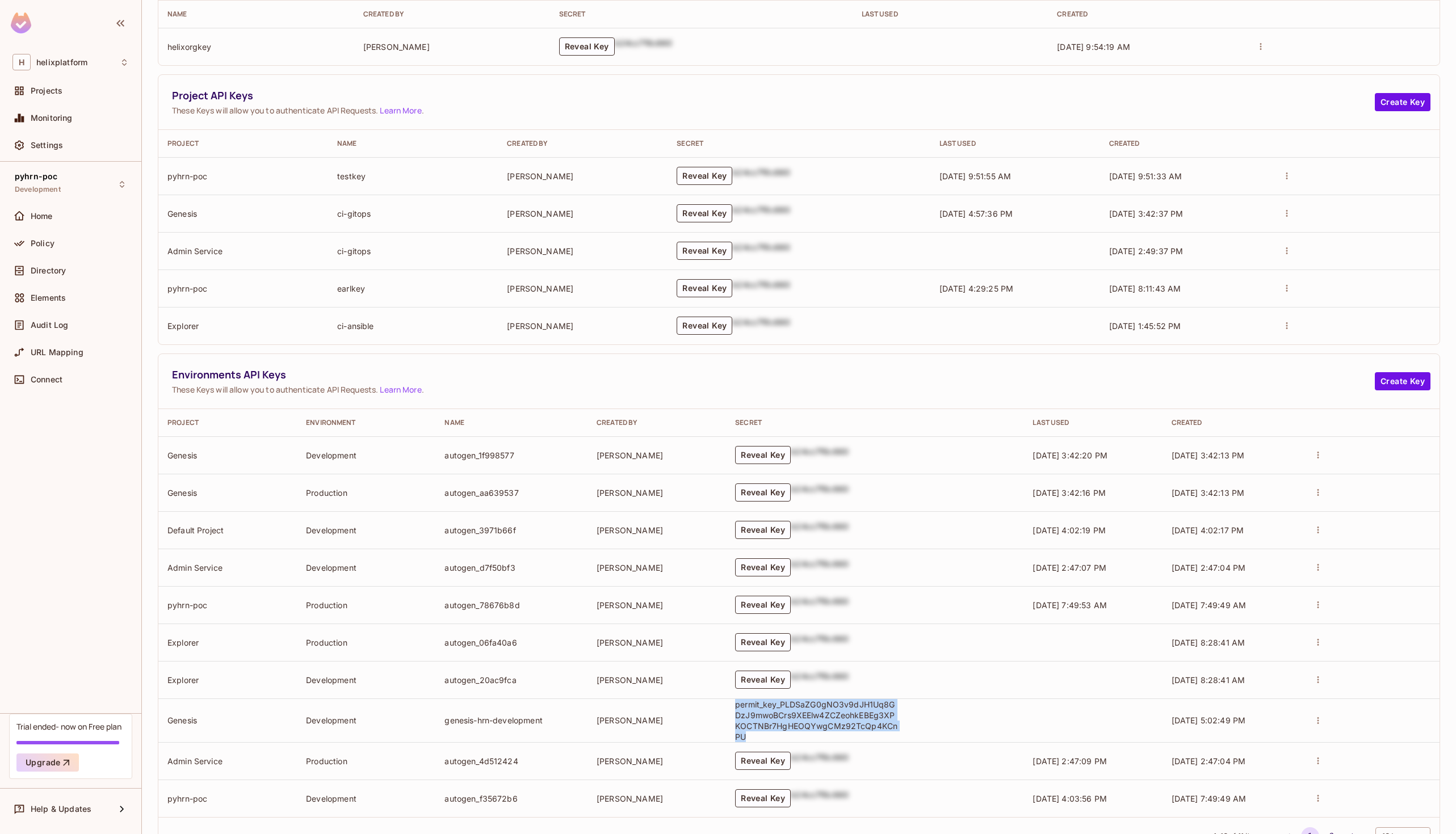
scroll to position [0, 0]
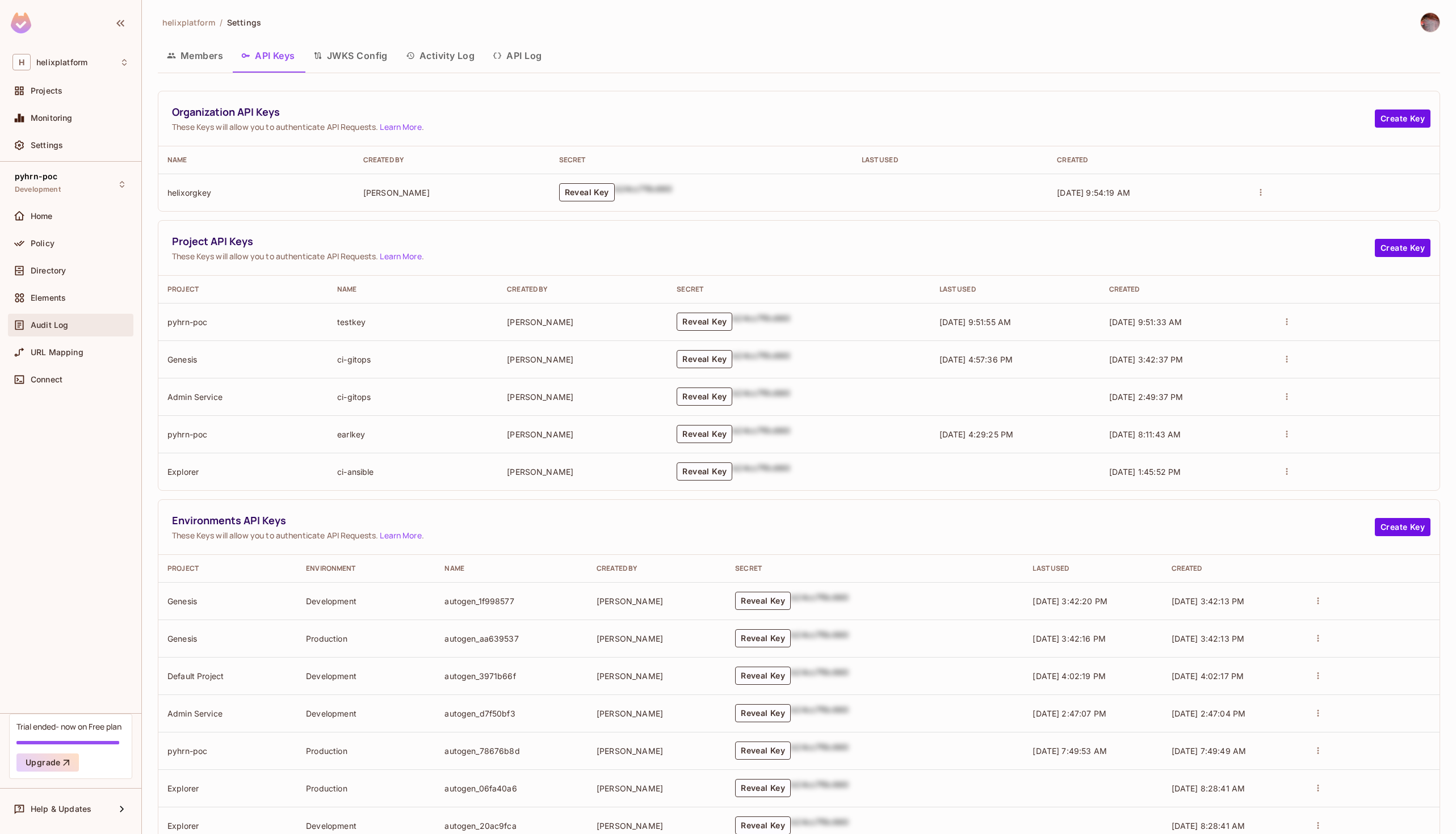
click at [55, 324] on span "Audit Log" at bounding box center [49, 325] width 38 height 9
